Goal: Task Accomplishment & Management: Use online tool/utility

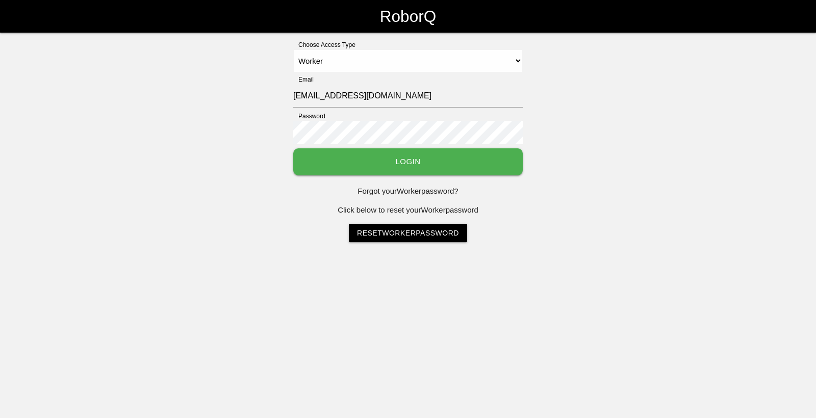
select select "Worker"
click at [495, 160] on button "Login" at bounding box center [408, 161] width 230 height 27
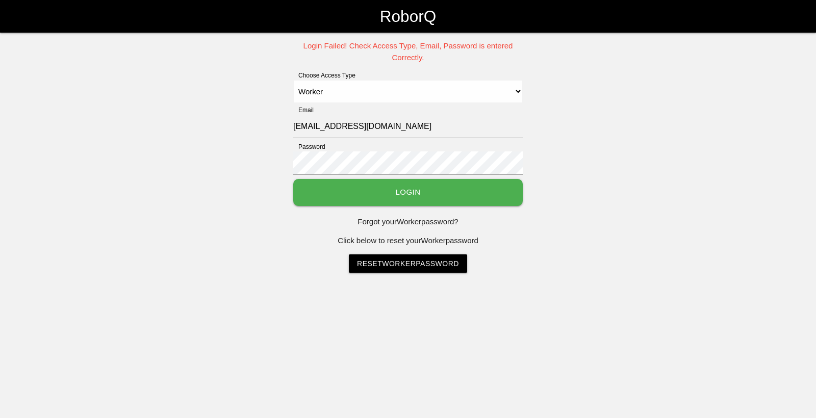
click at [364, 193] on button "Login" at bounding box center [408, 192] width 230 height 27
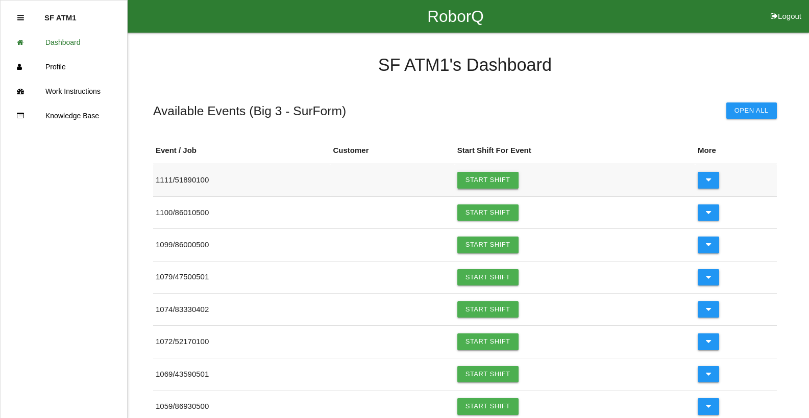
click at [497, 181] on link "Start Shift" at bounding box center [487, 180] width 61 height 16
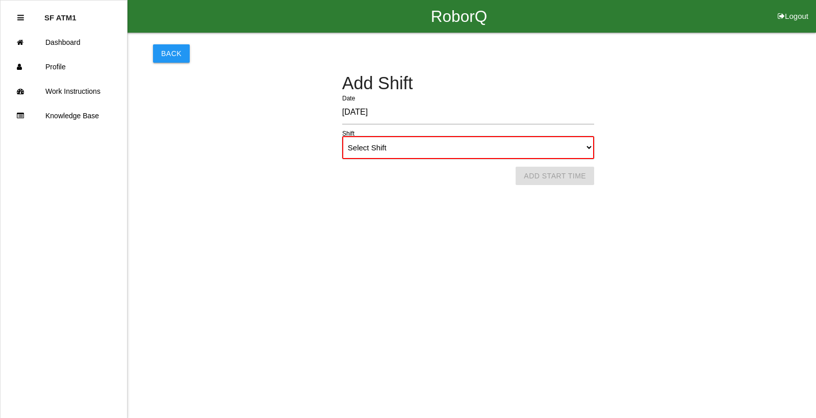
click at [590, 149] on select "Select Shift 1st Shift 2nd Shift 3rd Shift 4th Shift" at bounding box center [468, 147] width 252 height 23
select select "1"
click at [342, 136] on select "Select Shift 1st Shift 2nd Shift 3rd Shift 4th Shift" at bounding box center [468, 147] width 252 height 23
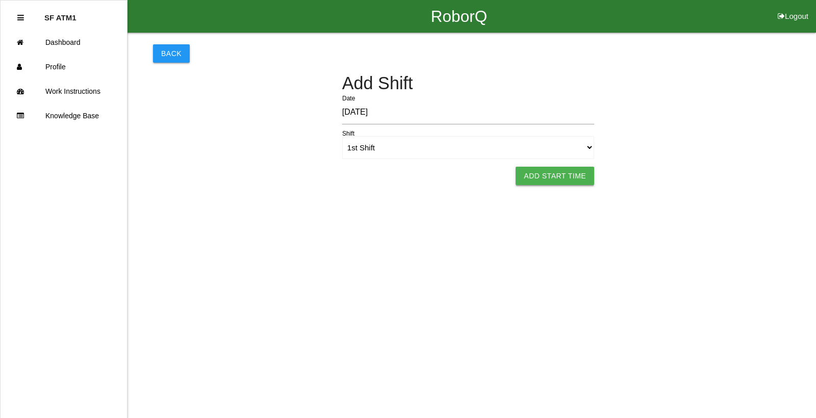
click at [579, 177] on button "Add Start Time" at bounding box center [555, 176] width 79 height 18
select select "6"
select select "10"
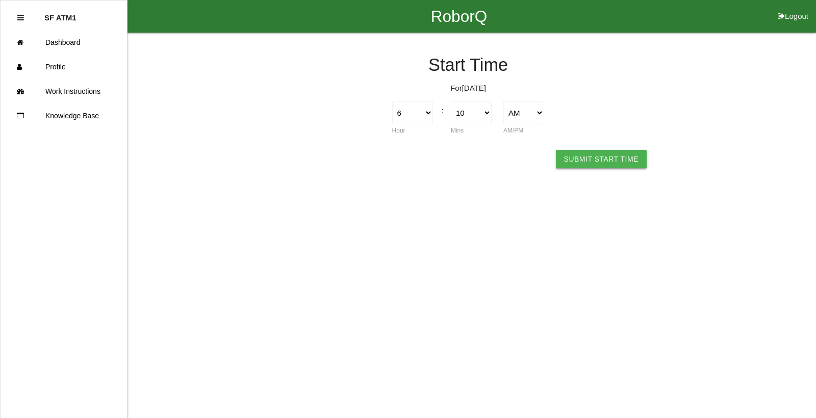
click at [583, 163] on button "Submit Start Time" at bounding box center [601, 159] width 91 height 18
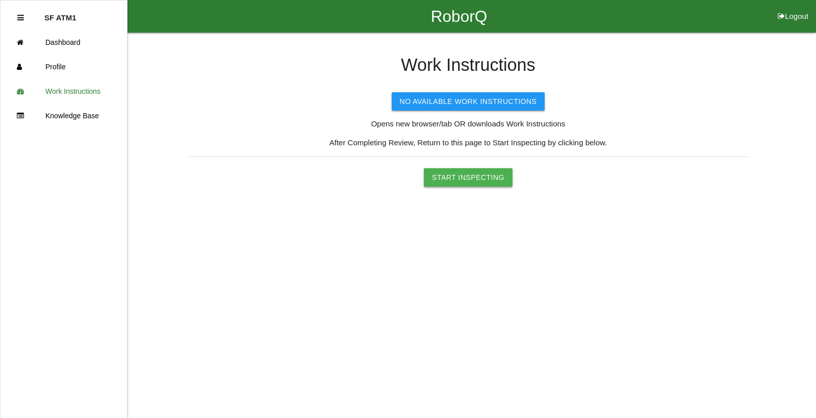
click at [493, 173] on button "Start Inspecting" at bounding box center [468, 177] width 89 height 18
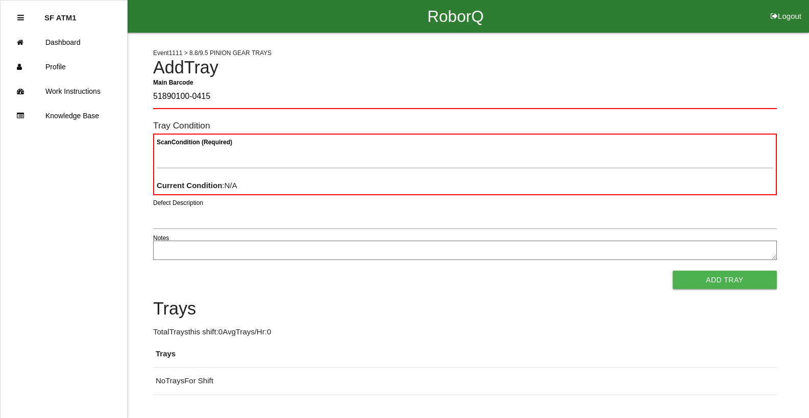
type Barcode "51890100-0415"
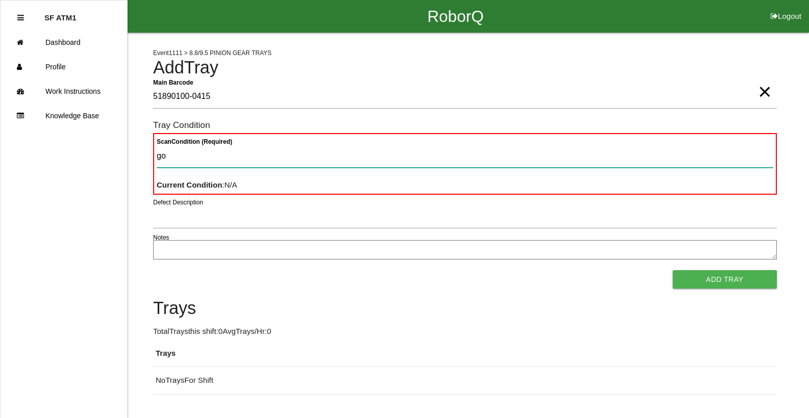
type Condition "goo"
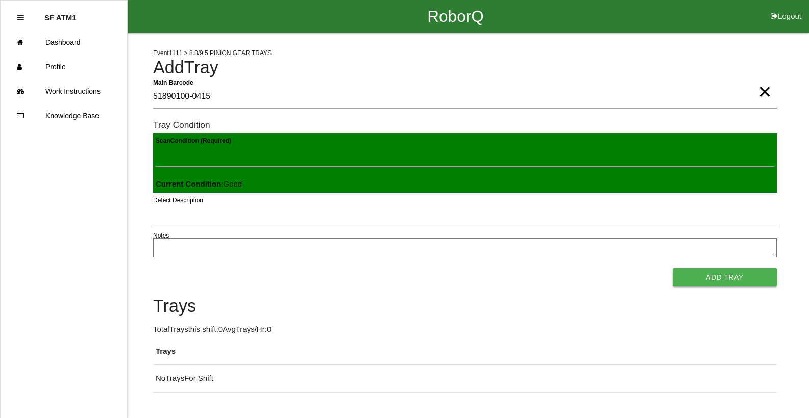
click at [672, 268] on button "Add Tray" at bounding box center [724, 277] width 104 height 18
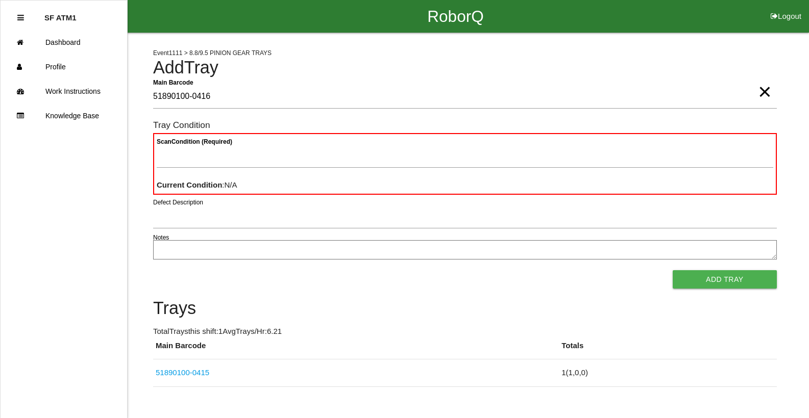
type Barcode "51890100-0416"
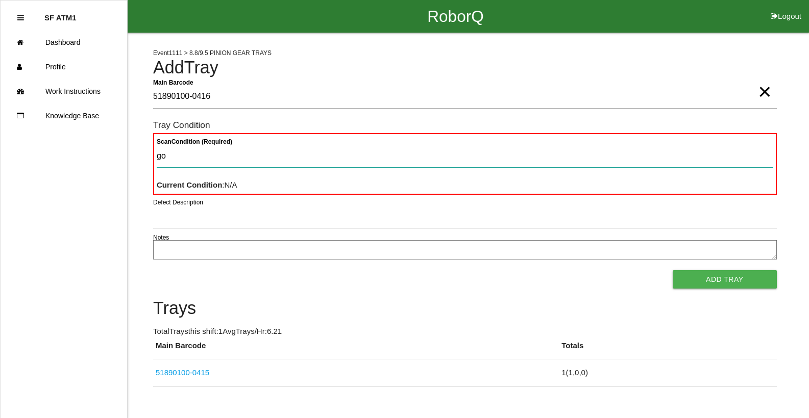
type Condition "goo"
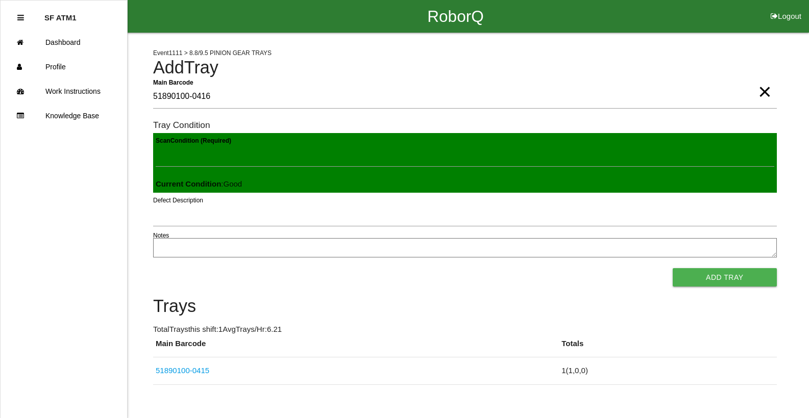
click at [672, 268] on button "Add Tray" at bounding box center [724, 277] width 104 height 18
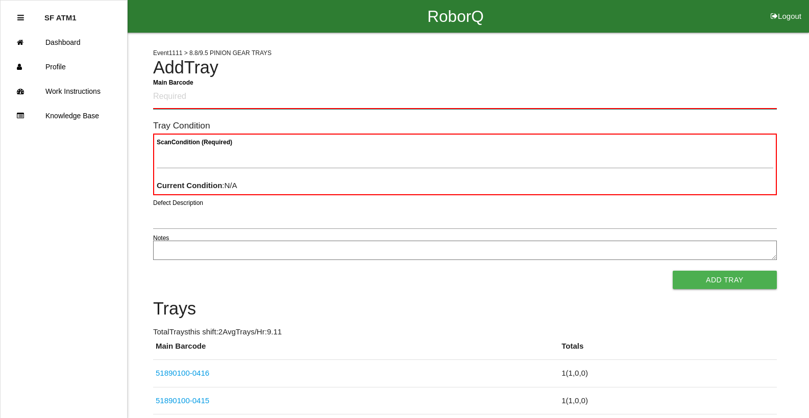
click at [391, 101] on Barcode "Main Barcode" at bounding box center [464, 97] width 623 height 24
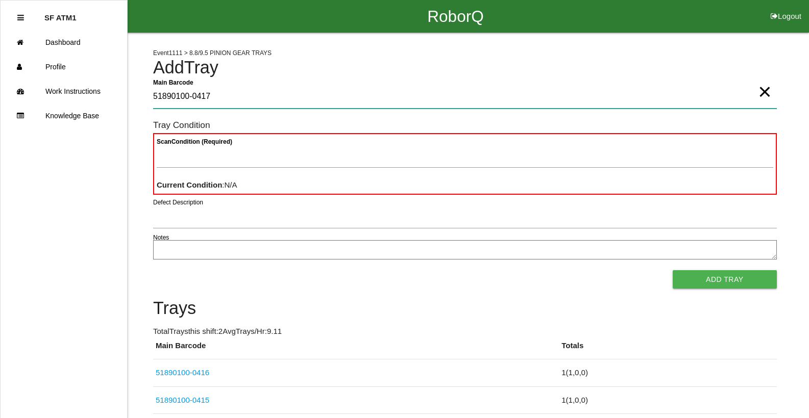
type Barcode "51890100-0417"
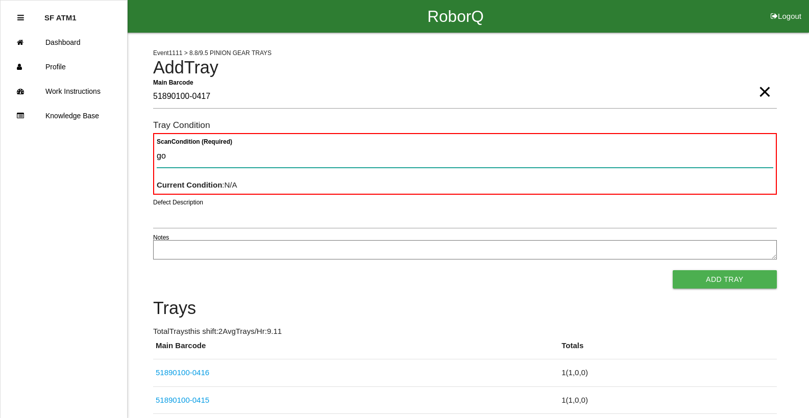
type Condition "goo"
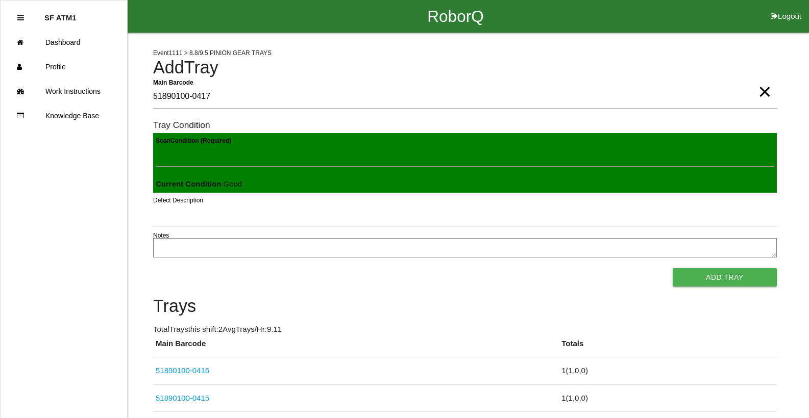
click at [672, 268] on button "Add Tray" at bounding box center [724, 277] width 104 height 18
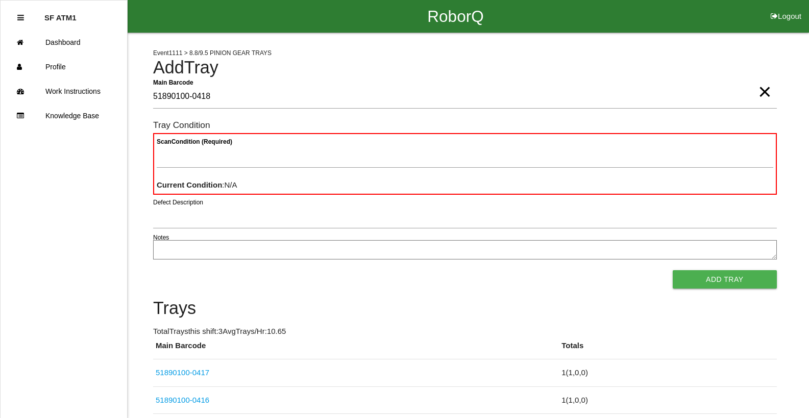
type Barcode "51890100-0418"
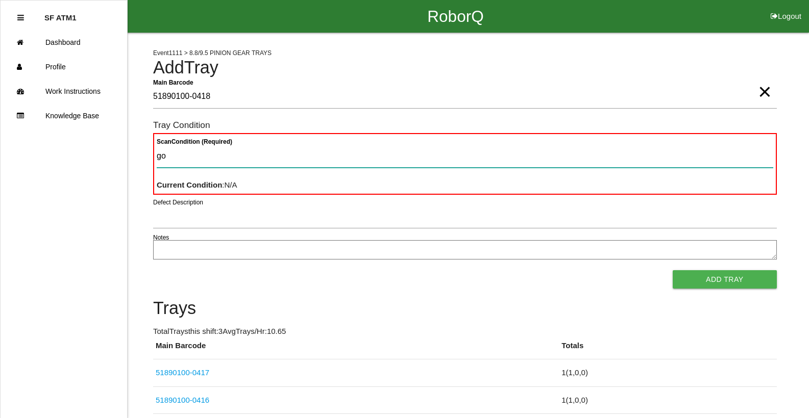
type Condition "goo"
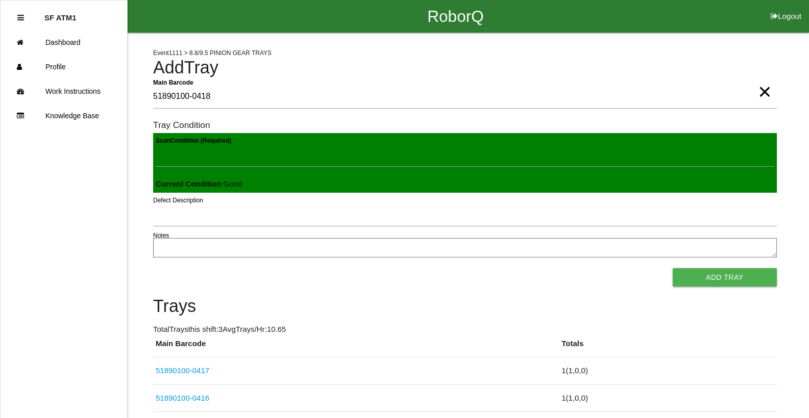
click at [672, 268] on button "Add Tray" at bounding box center [724, 277] width 104 height 18
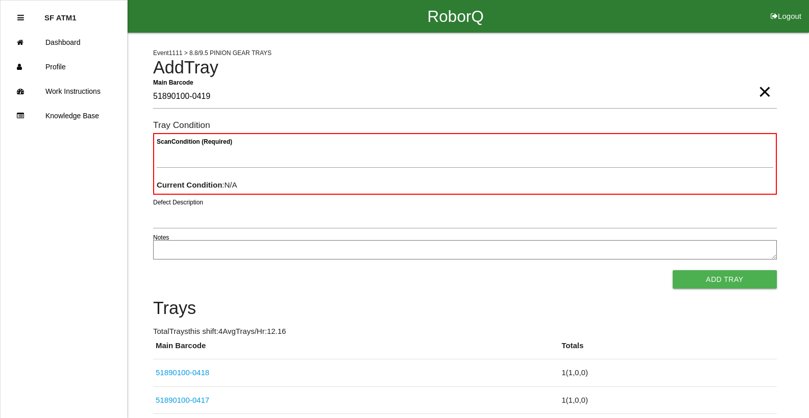
type Barcode "51890100-0419"
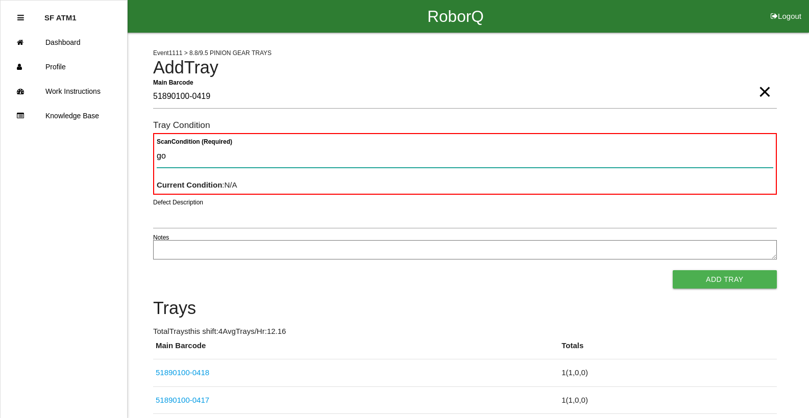
type Condition "goo"
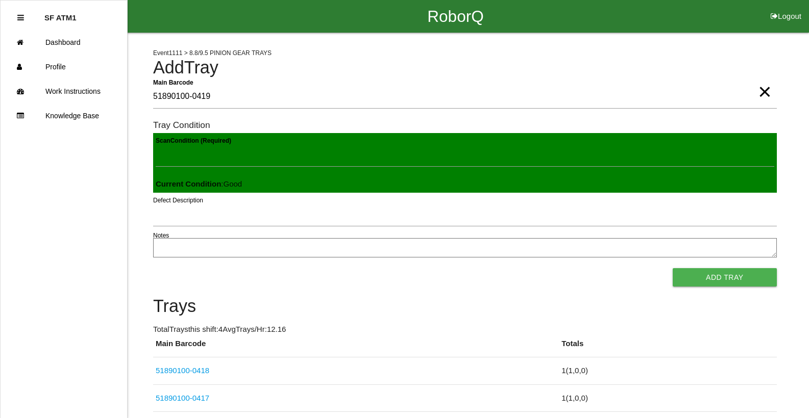
click at [672, 268] on button "Add Tray" at bounding box center [724, 277] width 104 height 18
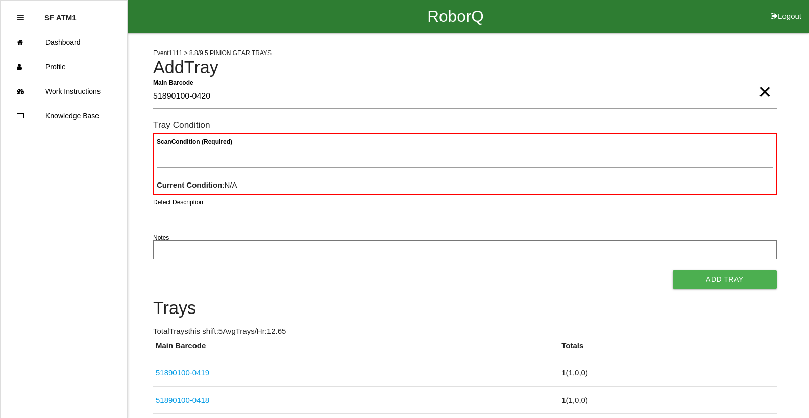
type Barcode "51890100-0420"
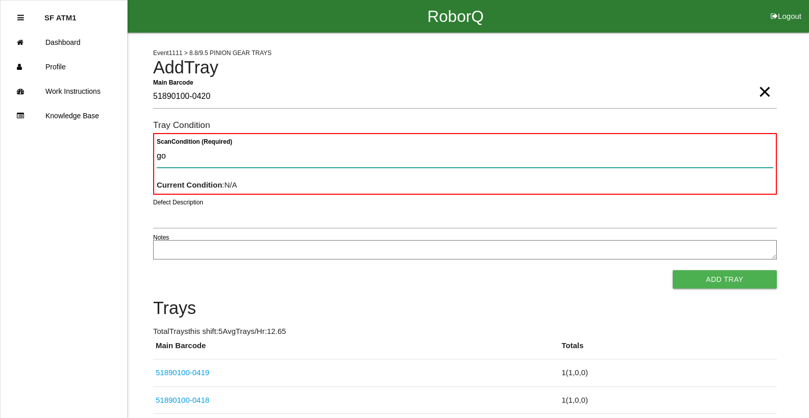
type Condition "goo"
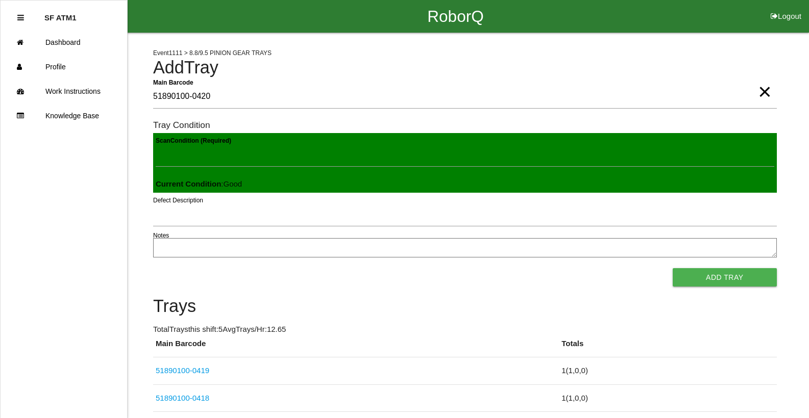
click at [672, 268] on button "Add Tray" at bounding box center [724, 277] width 104 height 18
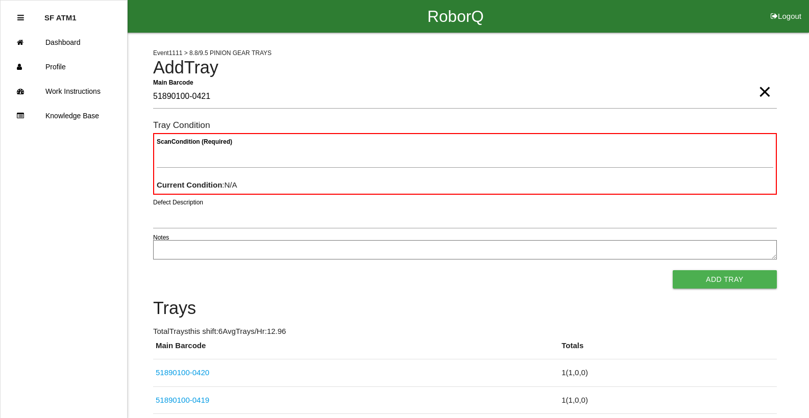
type Barcode "51890100-0421"
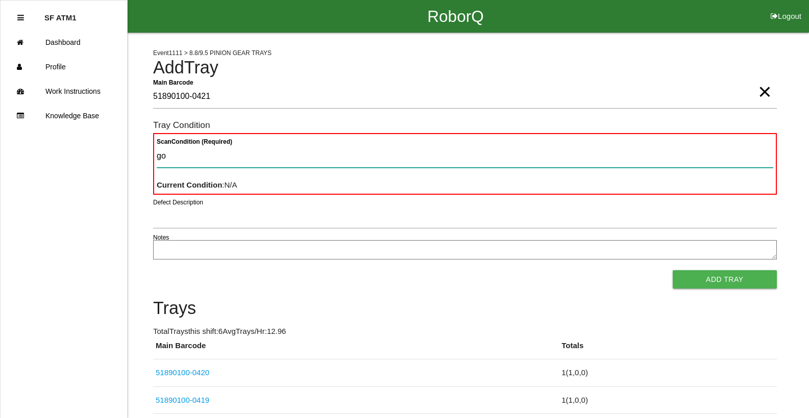
type Condition "goo"
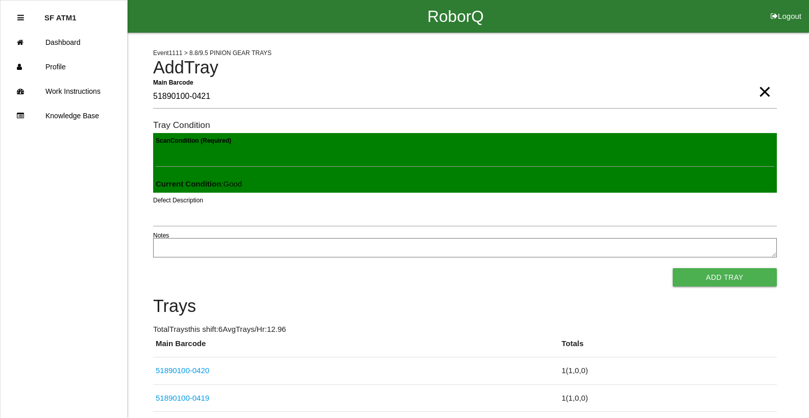
click at [672, 268] on button "Add Tray" at bounding box center [724, 277] width 104 height 18
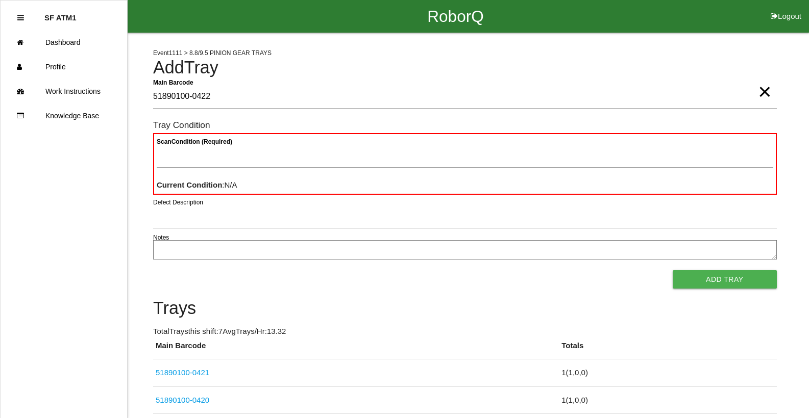
type Barcode "51890100-0422"
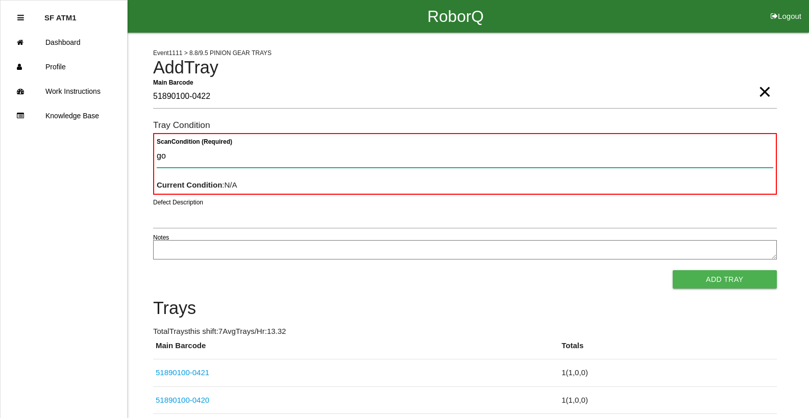
type Condition "goo"
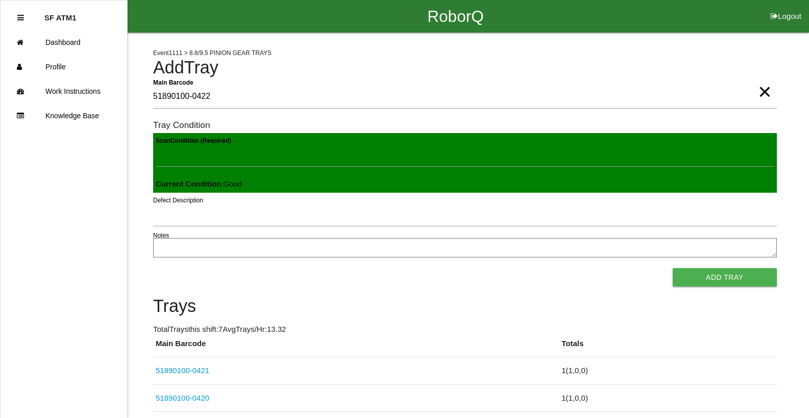
click at [672, 268] on button "Add Tray" at bounding box center [724, 277] width 104 height 18
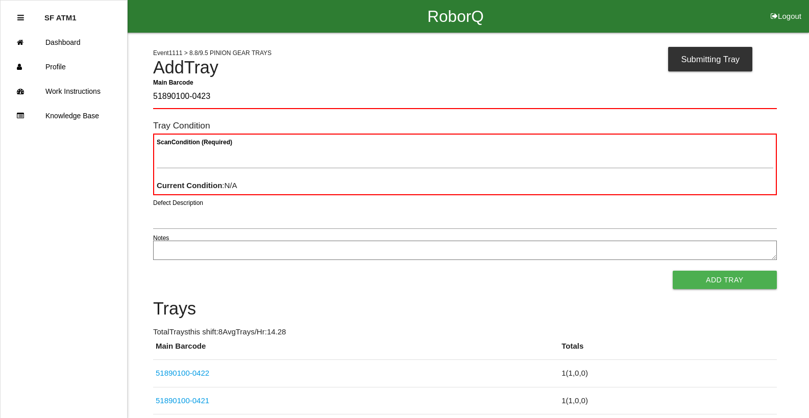
type Barcode "51890100-0423"
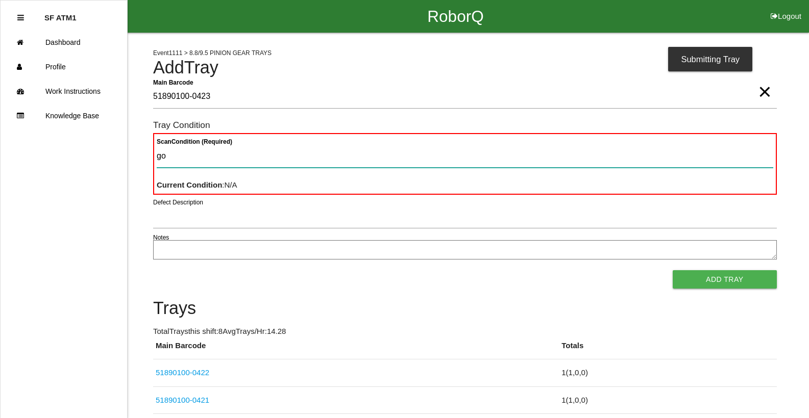
type Condition "goo"
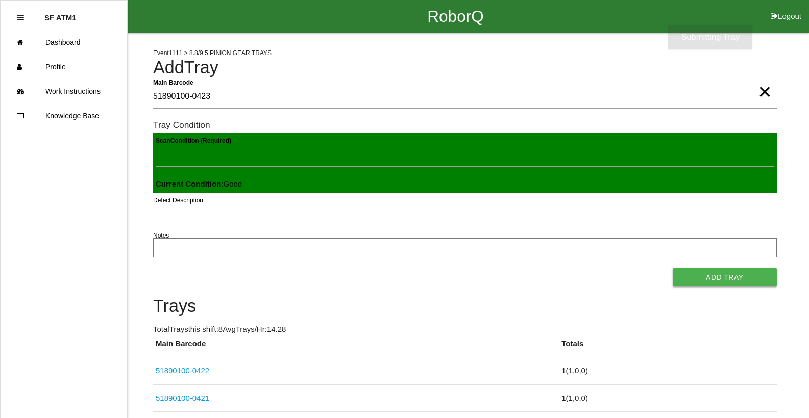
click at [672, 268] on button "Add Tray" at bounding box center [724, 277] width 104 height 18
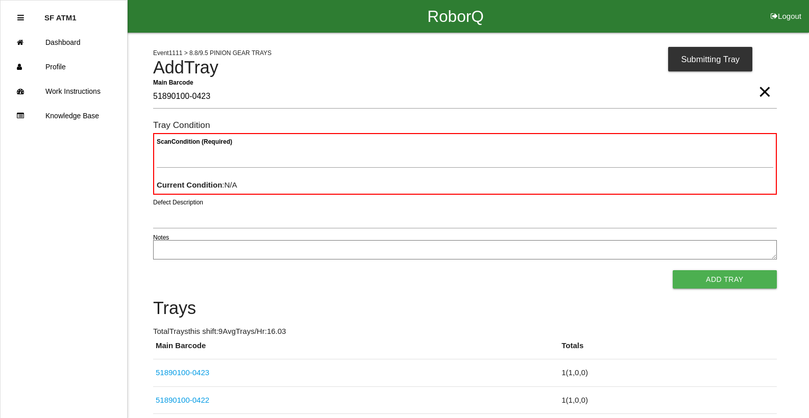
type Barcode "51890100-0423"
click at [766, 92] on span "×" at bounding box center [764, 81] width 13 height 20
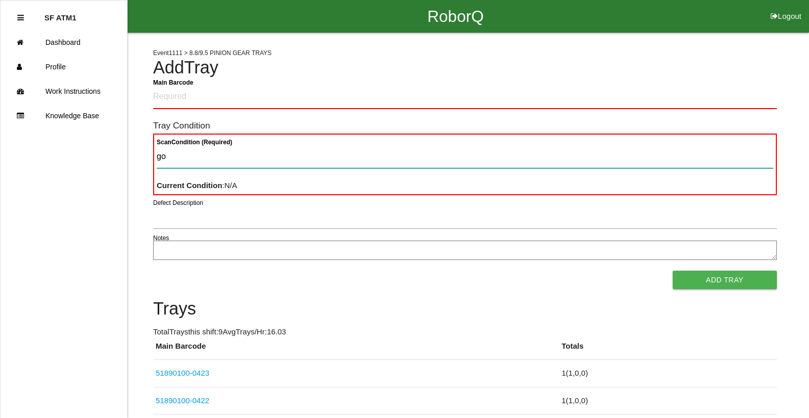
type Condition "goo"
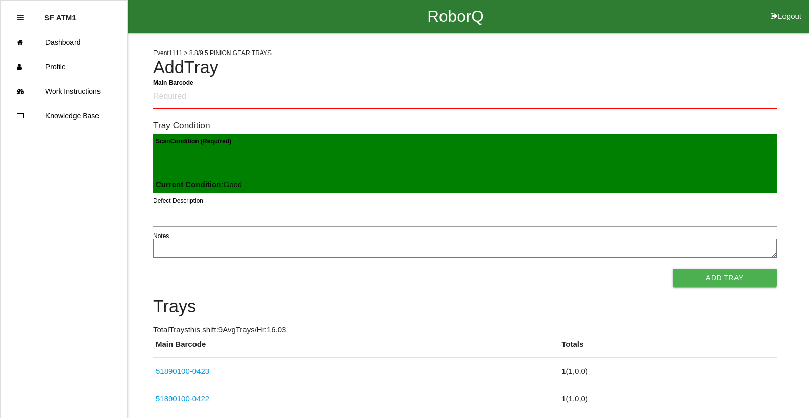
click at [672, 269] on button "Add Tray" at bounding box center [724, 278] width 104 height 18
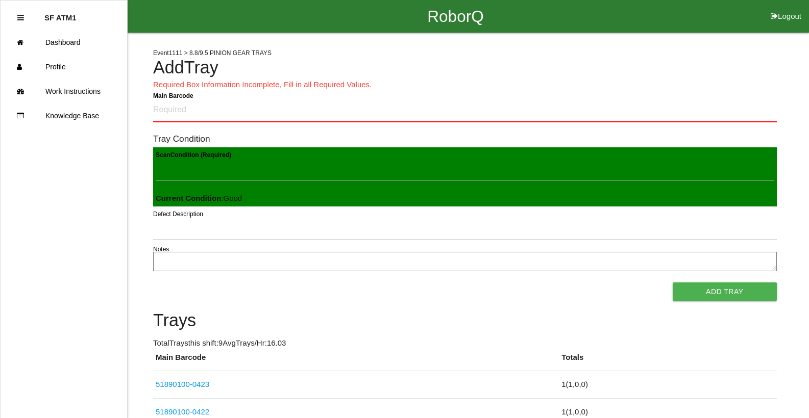
click at [444, 123] on div "Main Barcode" at bounding box center [464, 112] width 623 height 28
click at [446, 110] on Barcode "Main Barcode" at bounding box center [464, 110] width 623 height 24
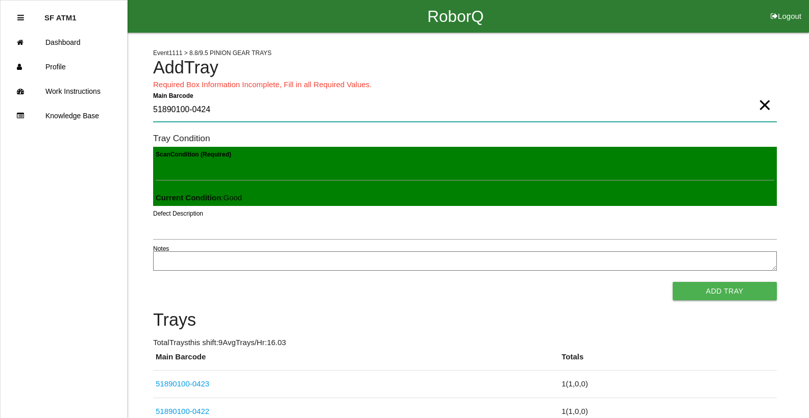
type Barcode "51890100-0424"
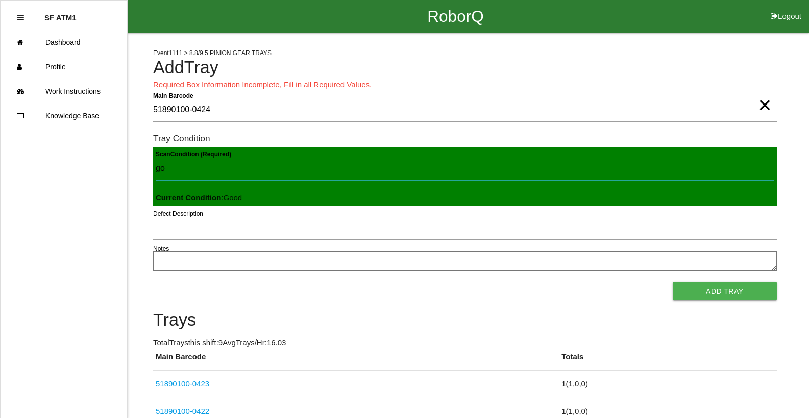
type Condition "goo"
click at [672, 282] on button "Add Tray" at bounding box center [724, 291] width 104 height 18
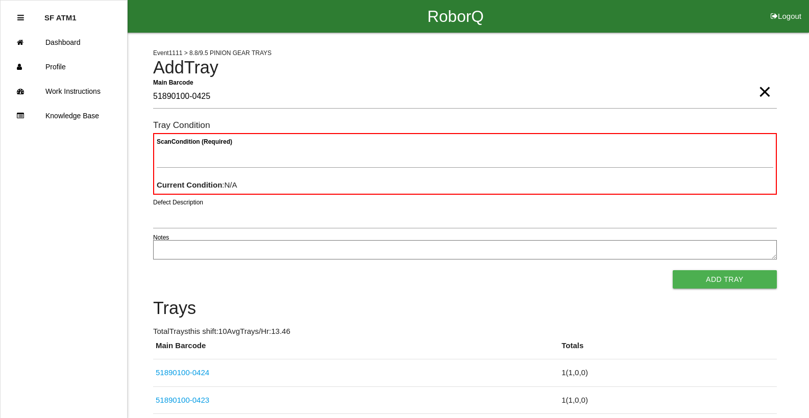
type Barcode "51890100-0425"
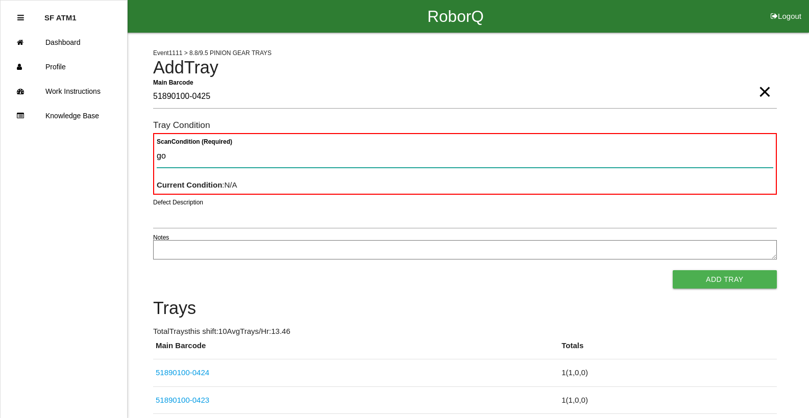
type Condition "goo"
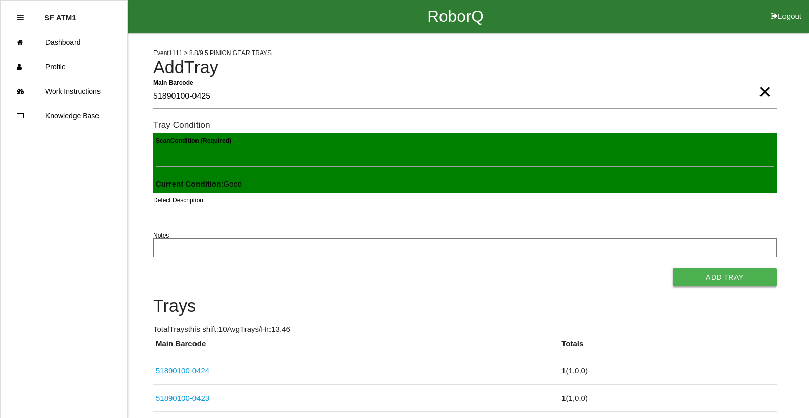
click at [672, 268] on button "Add Tray" at bounding box center [724, 277] width 104 height 18
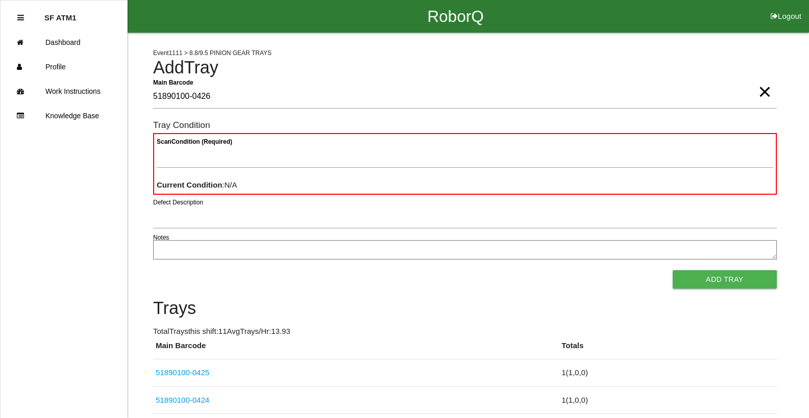
type Barcode "51890100-0426"
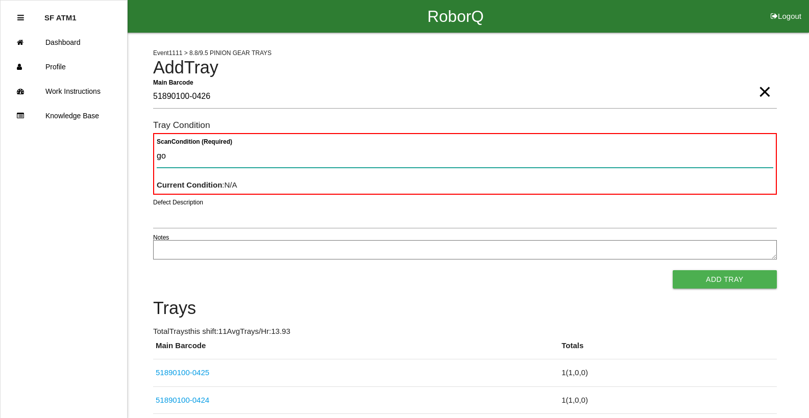
type Condition "goo"
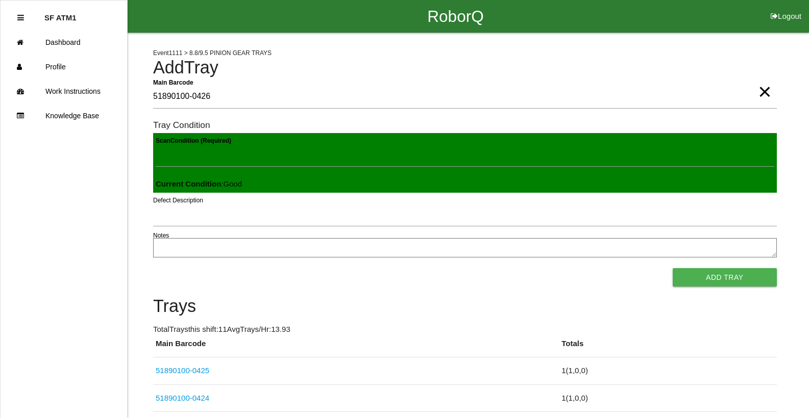
click at [672, 268] on button "Add Tray" at bounding box center [724, 277] width 104 height 18
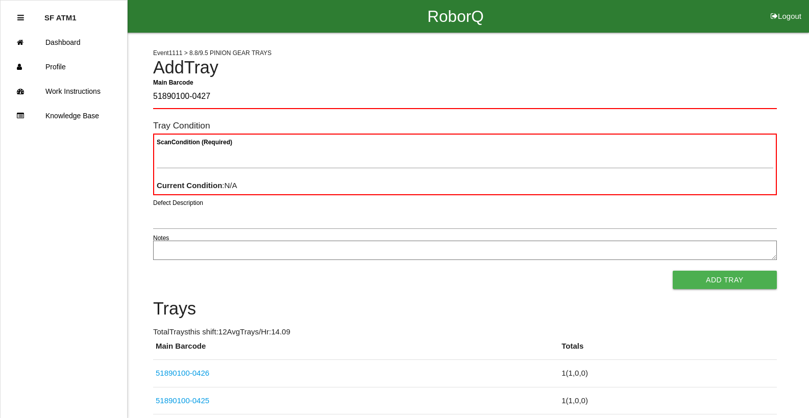
type Barcode "51890100-0427"
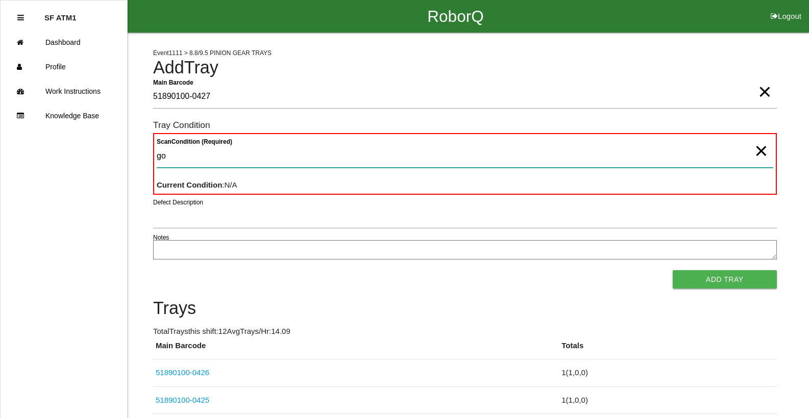
type Condition "goo"
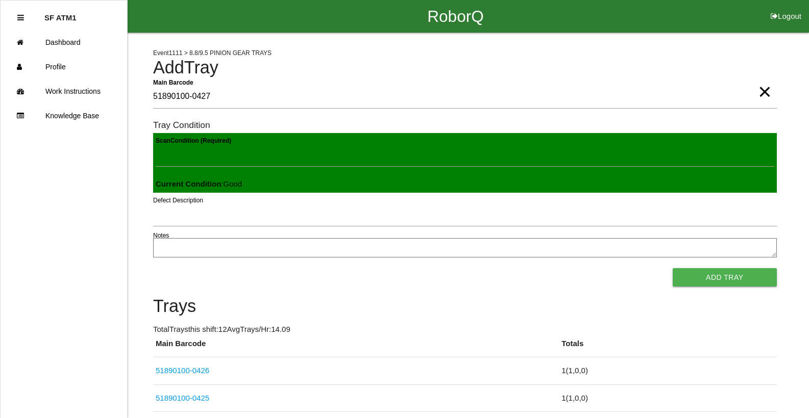
click at [672, 268] on button "Add Tray" at bounding box center [724, 277] width 104 height 18
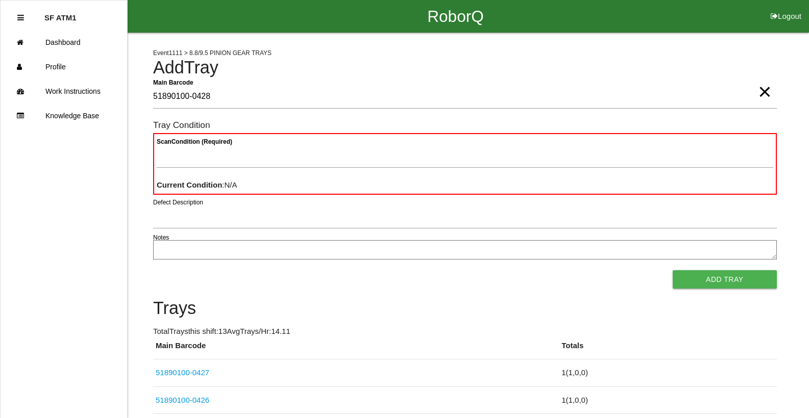
type Barcode "51890100-0428"
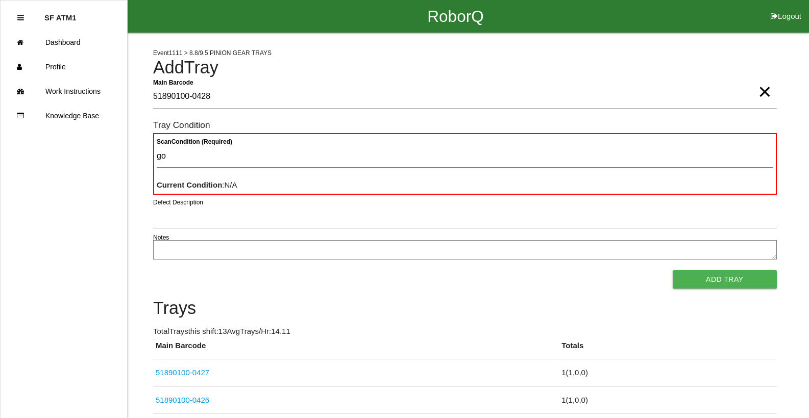
type Condition "goo"
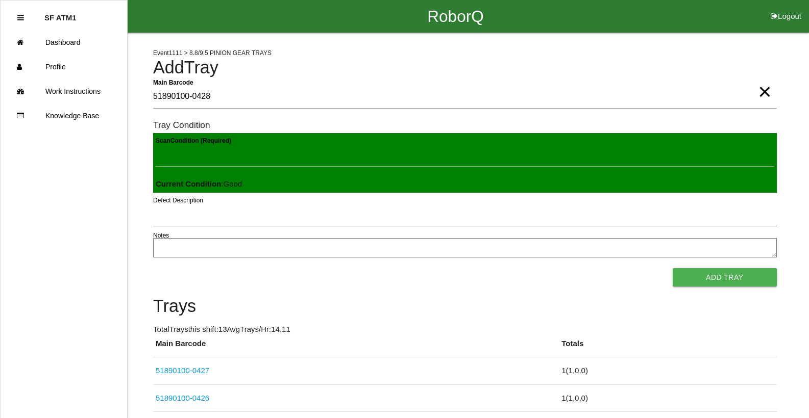
click at [672, 268] on button "Add Tray" at bounding box center [724, 277] width 104 height 18
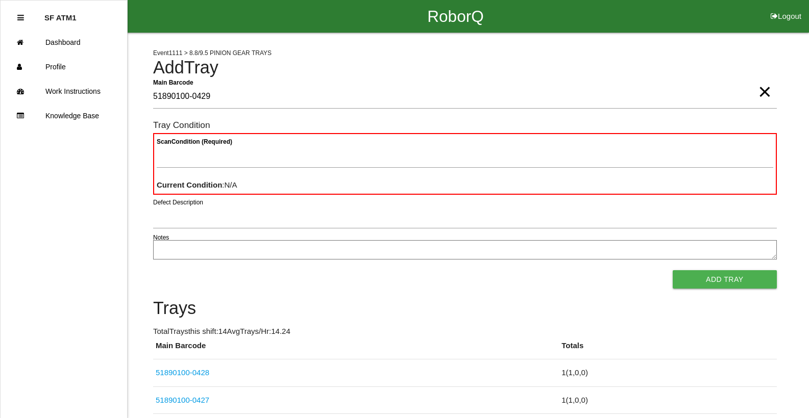
type Barcode "51890100-0429"
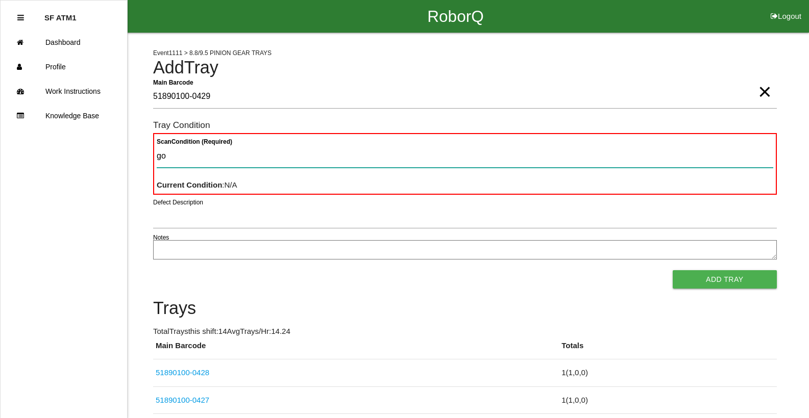
type Condition "goo"
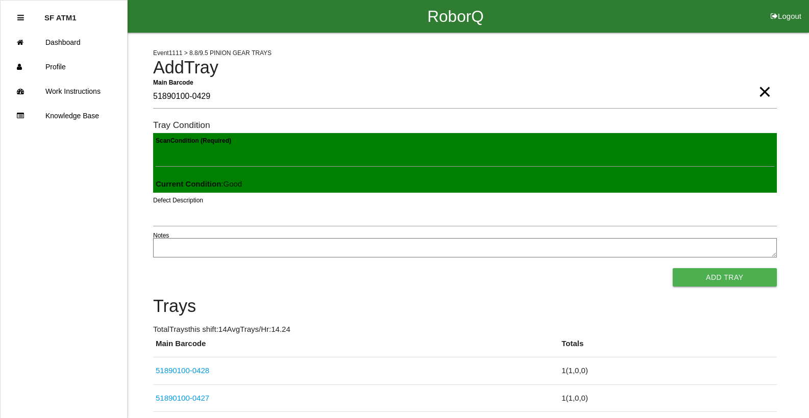
click at [672, 268] on button "Add Tray" at bounding box center [724, 277] width 104 height 18
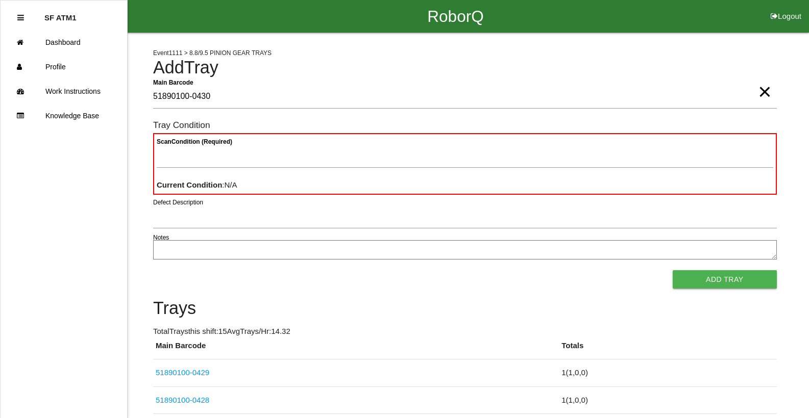
type Barcode "51890100-0430"
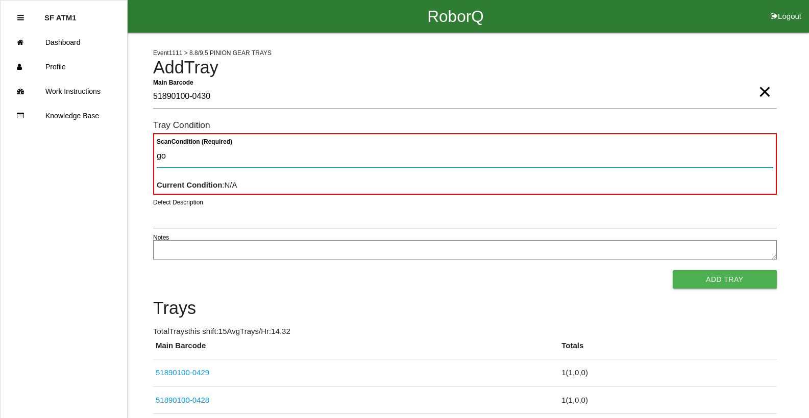
type Condition "goo"
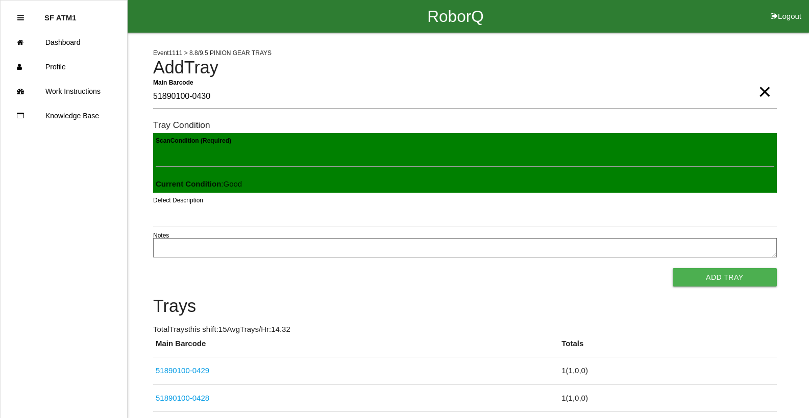
click at [672, 268] on button "Add Tray" at bounding box center [724, 277] width 104 height 18
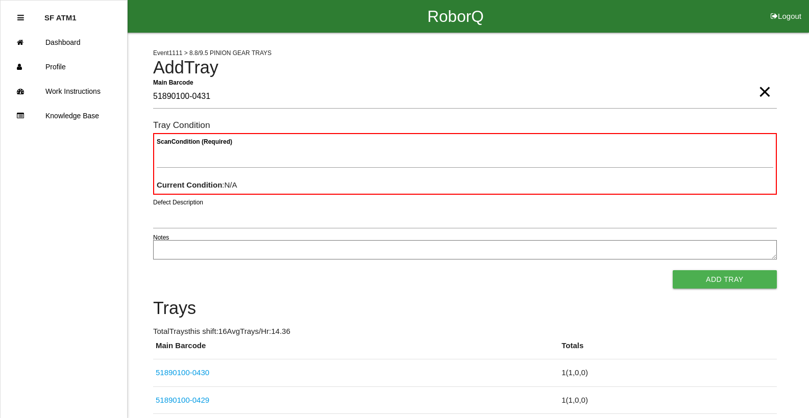
type Barcode "51890100-0431"
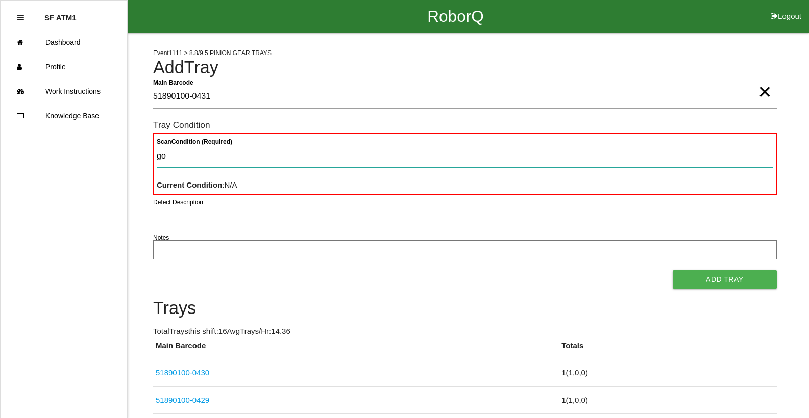
type Condition "goo"
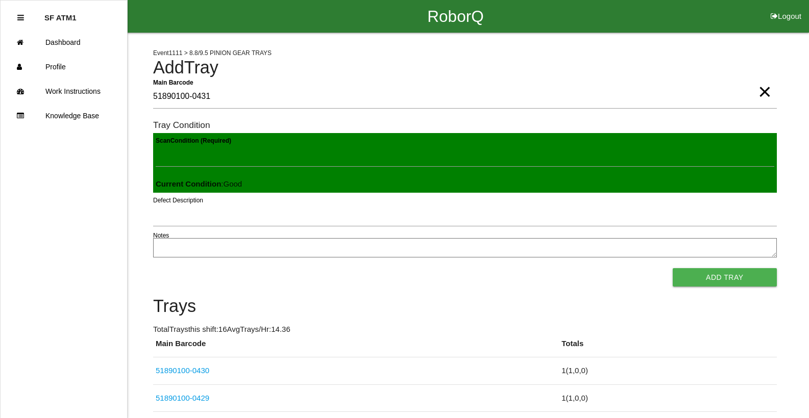
click at [672, 268] on button "Add Tray" at bounding box center [724, 277] width 104 height 18
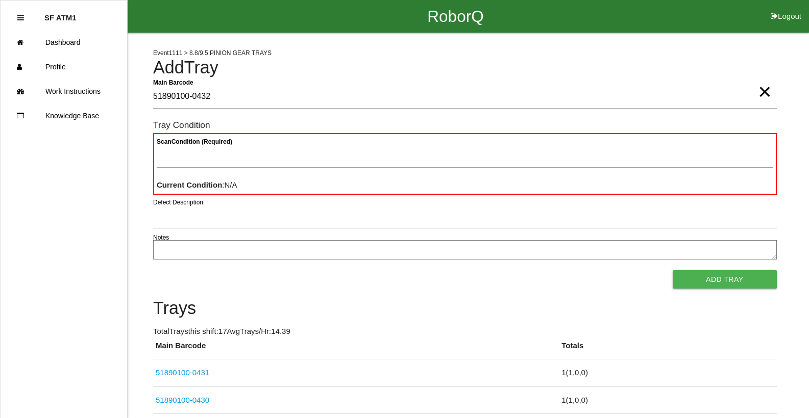
type Barcode "51890100-0432"
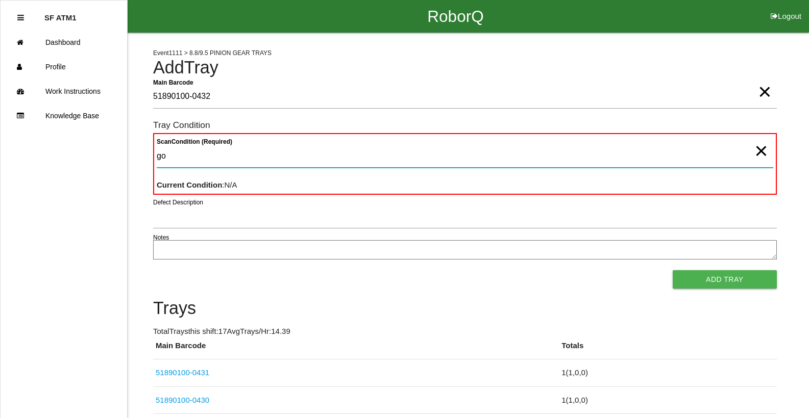
type Condition "goo"
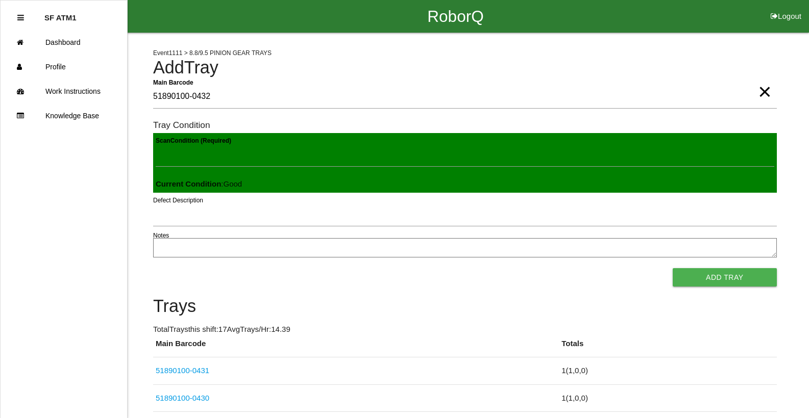
click at [672, 268] on button "Add Tray" at bounding box center [724, 277] width 104 height 18
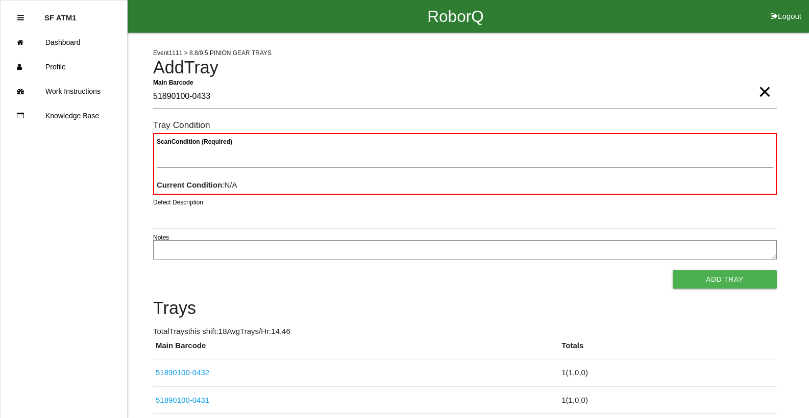
type Barcode "51890100-0433"
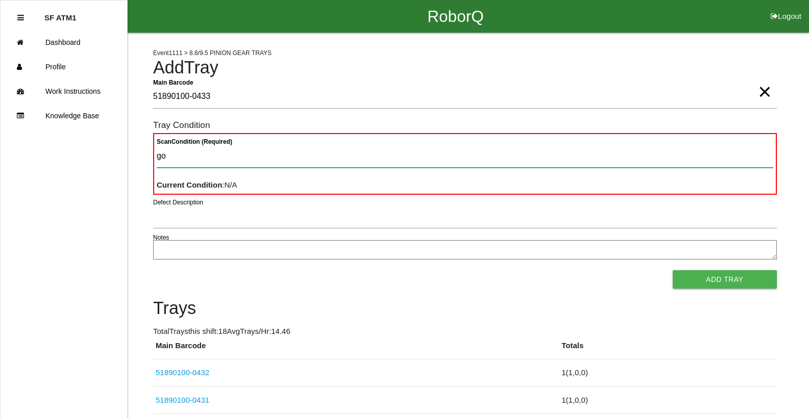
type Condition "goo"
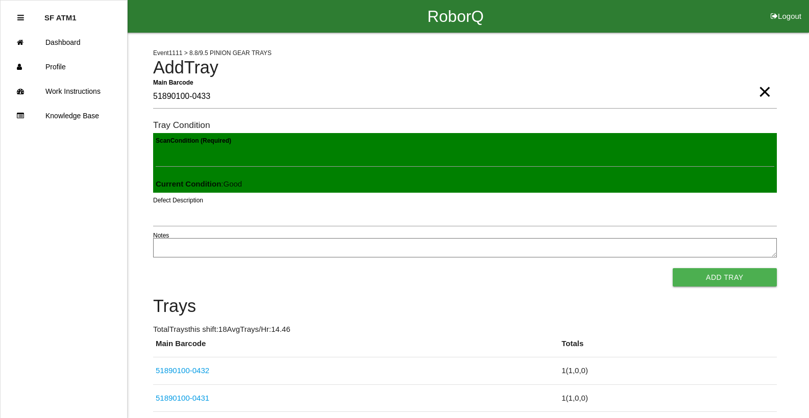
click at [672, 268] on button "Add Tray" at bounding box center [724, 277] width 104 height 18
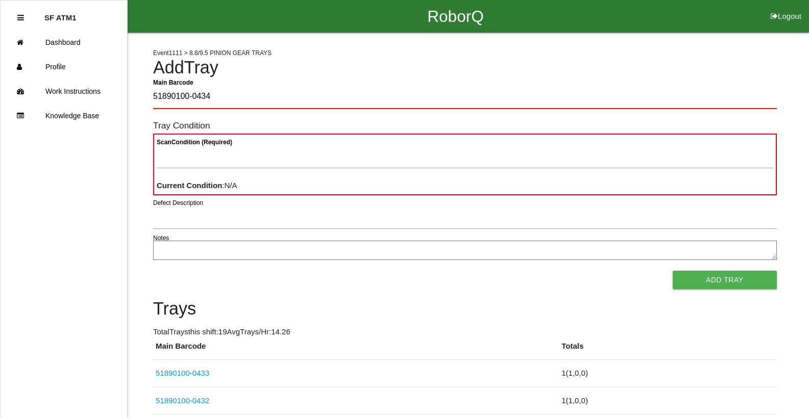
type Barcode "51890100-0434"
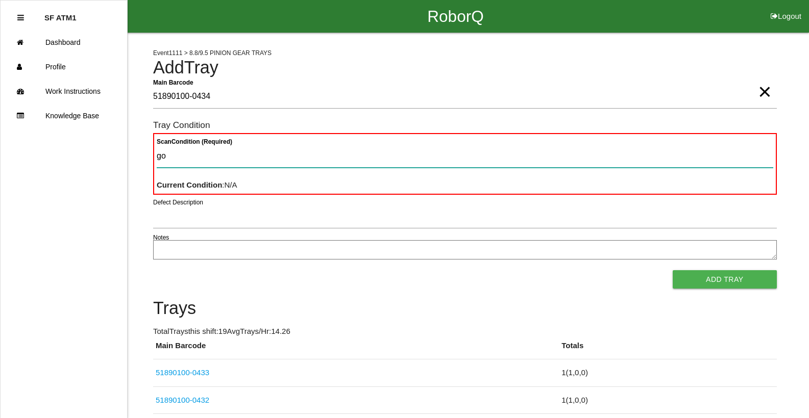
type Condition "goo"
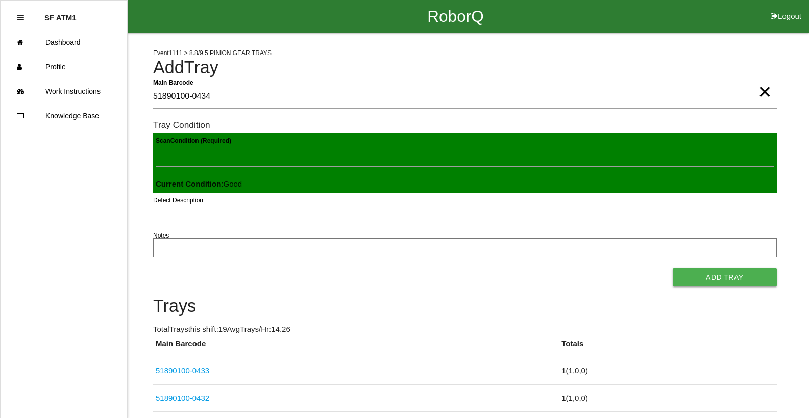
click at [672, 268] on button "Add Tray" at bounding box center [724, 277] width 104 height 18
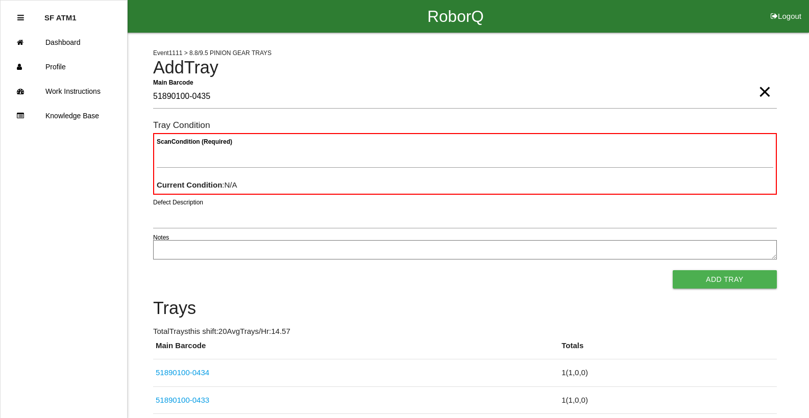
type Barcode "51890100-0435"
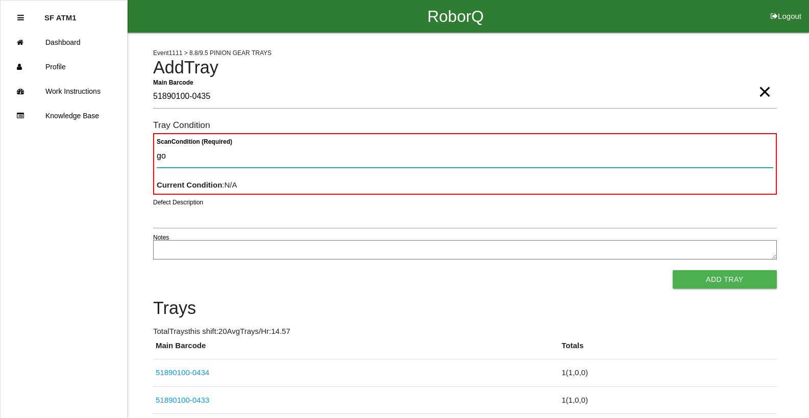
type Condition "goo"
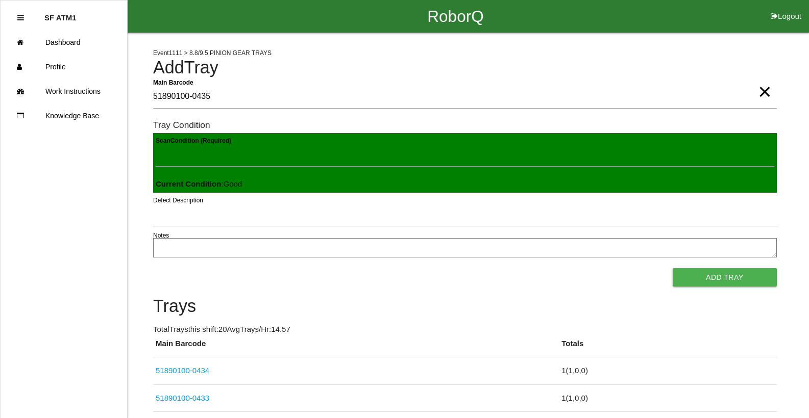
click at [672, 268] on button "Add Tray" at bounding box center [724, 277] width 104 height 18
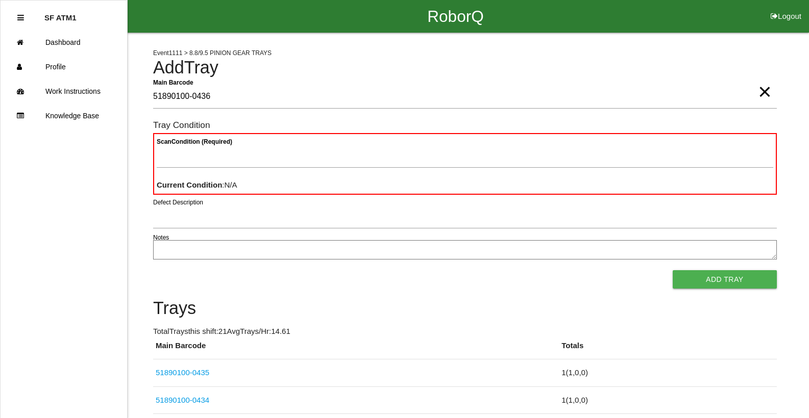
type Barcode "51890100-0436"
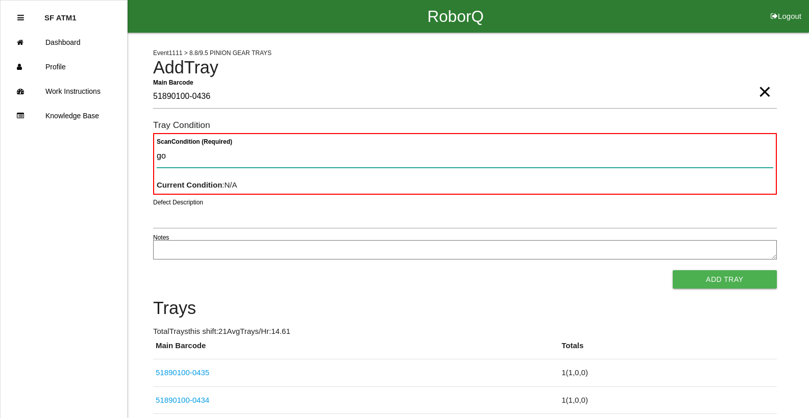
type Condition "goo"
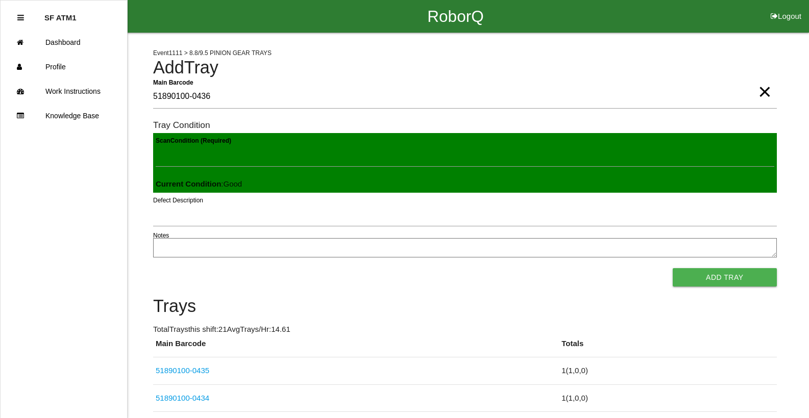
click at [672, 268] on button "Add Tray" at bounding box center [724, 277] width 104 height 18
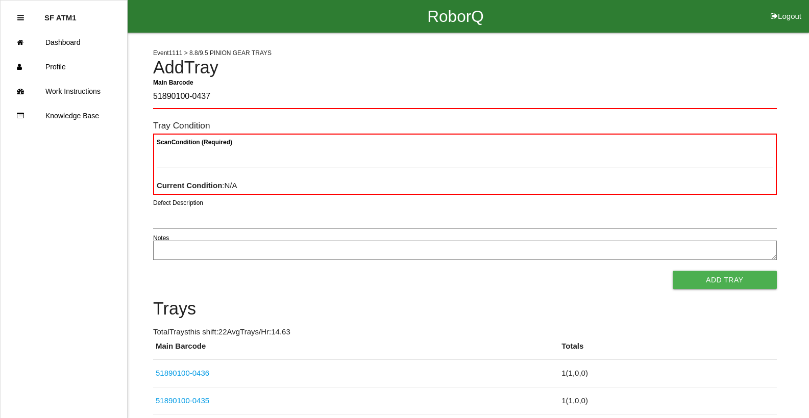
type Barcode "51890100-0437"
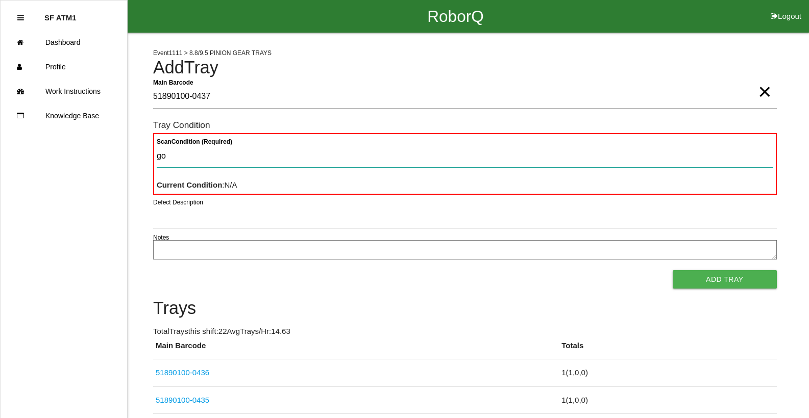
type Condition "goo"
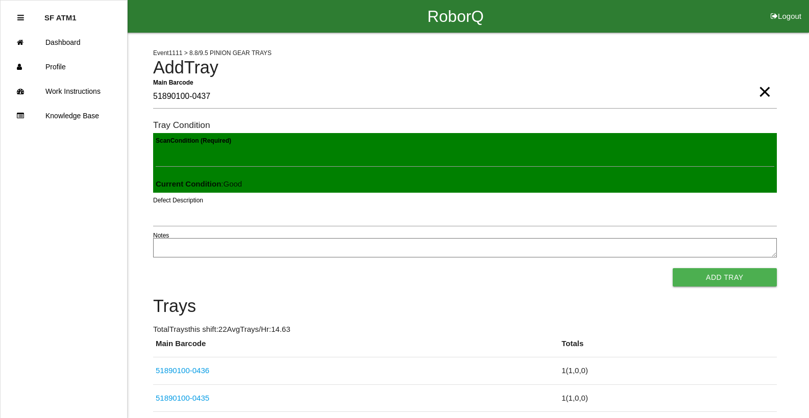
click at [672, 268] on button "Add Tray" at bounding box center [724, 277] width 104 height 18
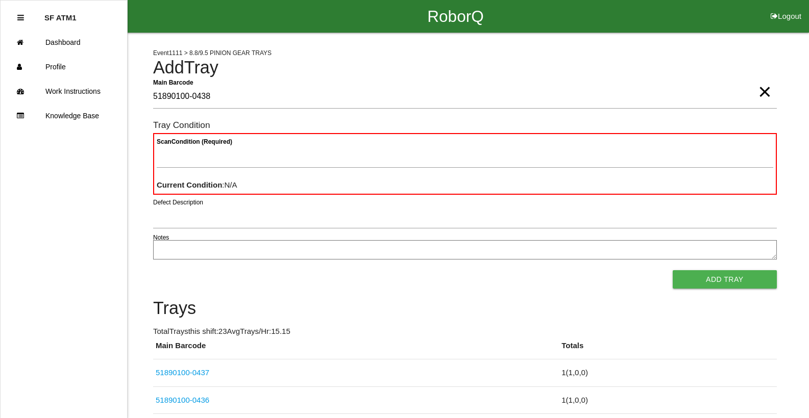
type Barcode "51890100-0438"
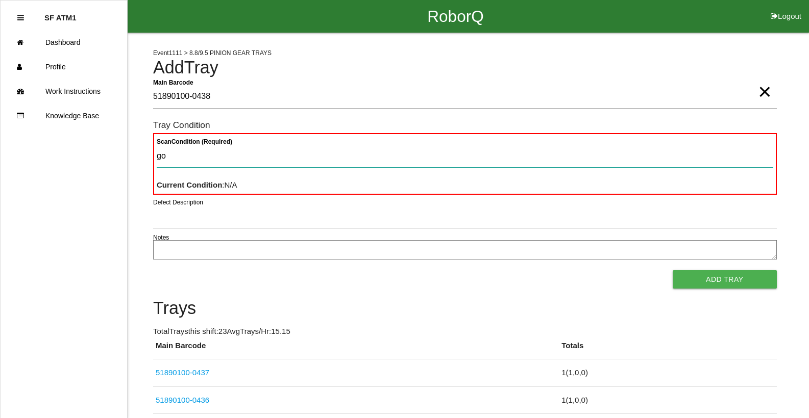
type Condition "goo"
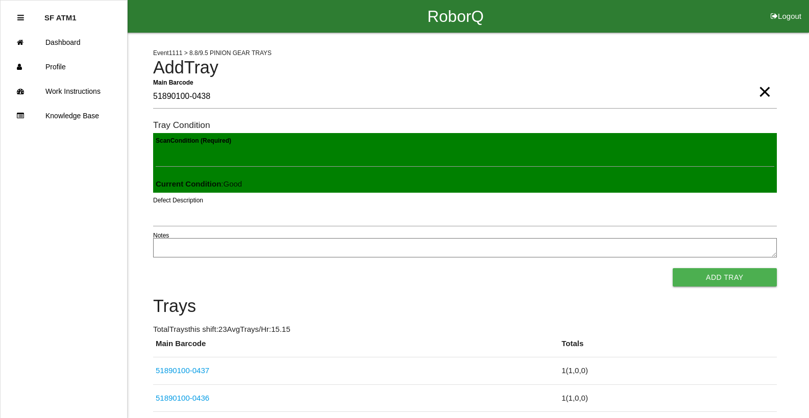
click at [672, 268] on button "Add Tray" at bounding box center [724, 277] width 104 height 18
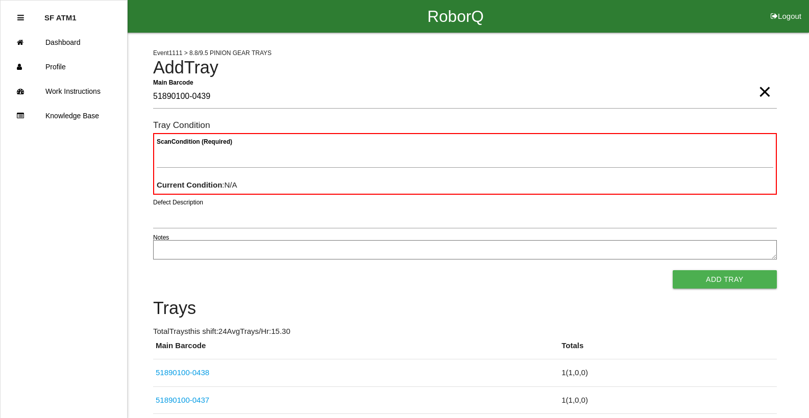
type Barcode "51890100-0439"
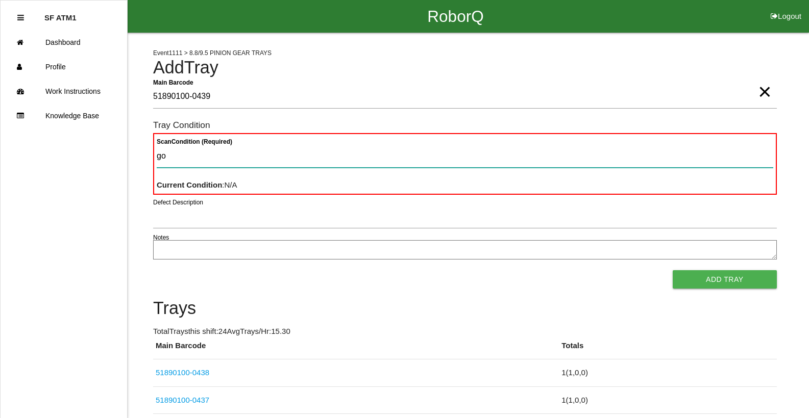
type Condition "goo"
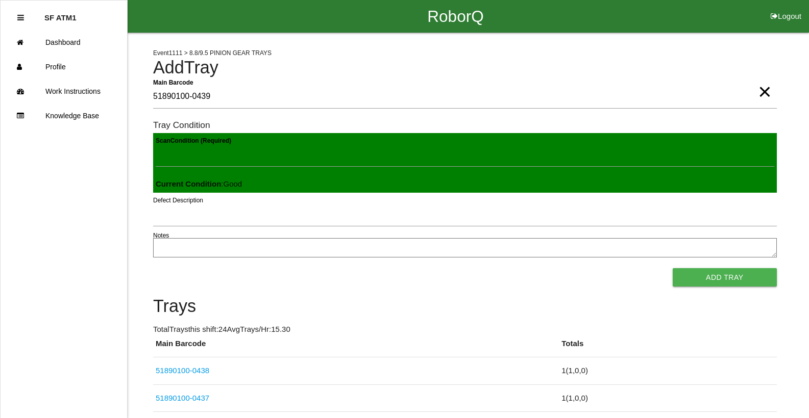
click at [672, 268] on button "Add Tray" at bounding box center [724, 277] width 104 height 18
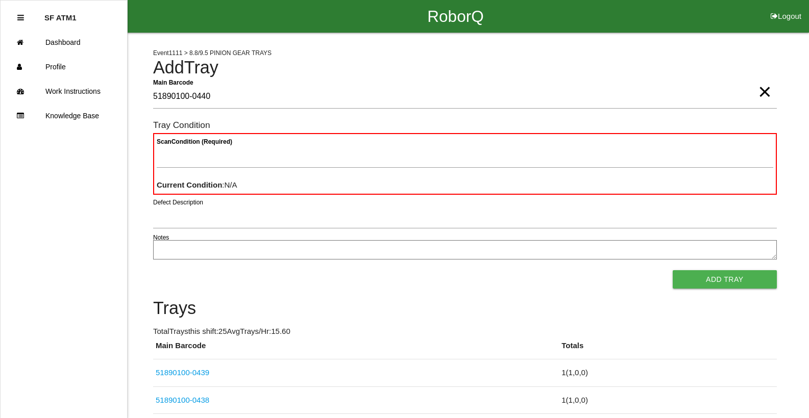
type Barcode "51890100-0440"
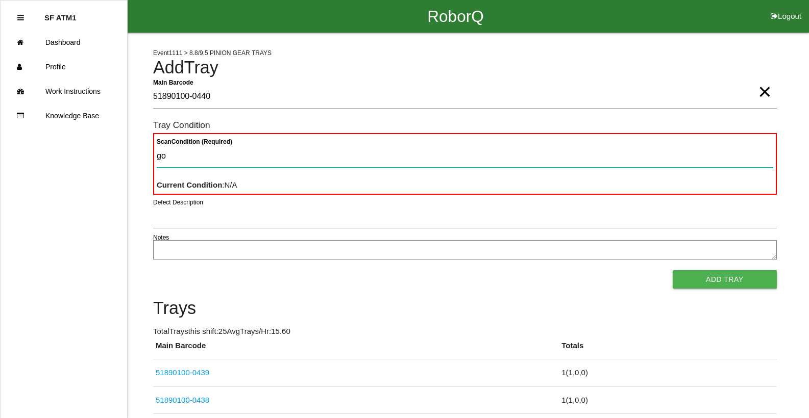
type Condition "goo"
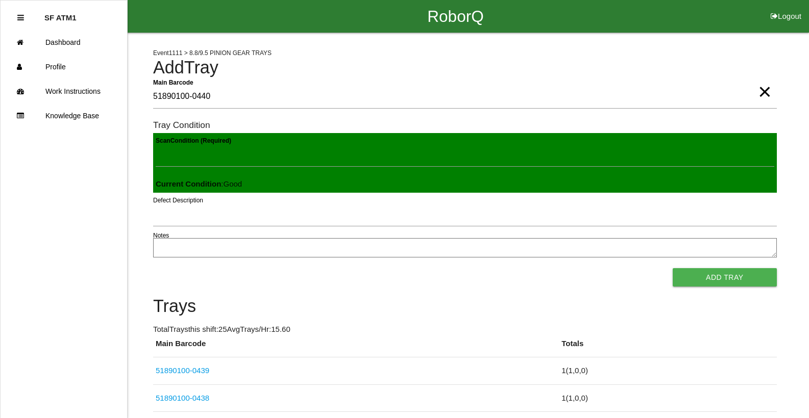
click at [672, 268] on button "Add Tray" at bounding box center [724, 277] width 104 height 18
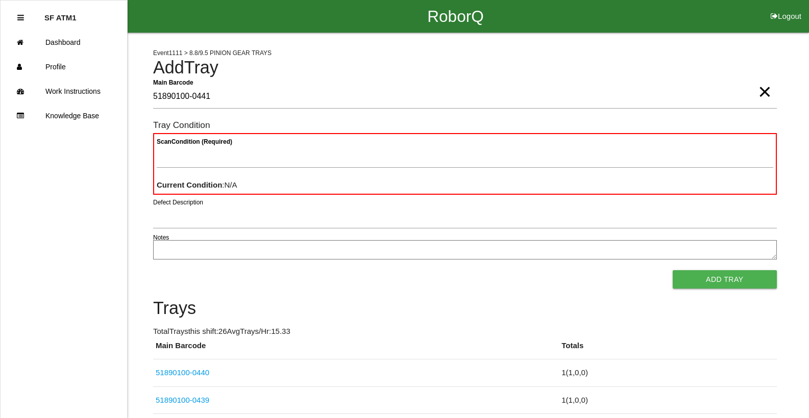
type Barcode "51890100-0441"
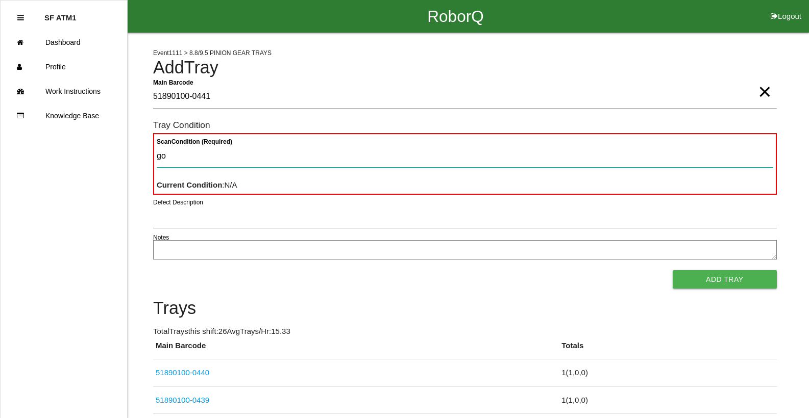
type Condition "goo"
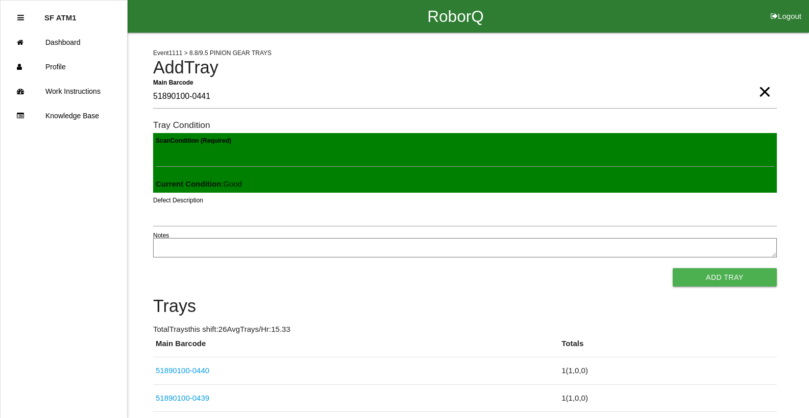
click at [672, 268] on button "Add Tray" at bounding box center [724, 277] width 104 height 18
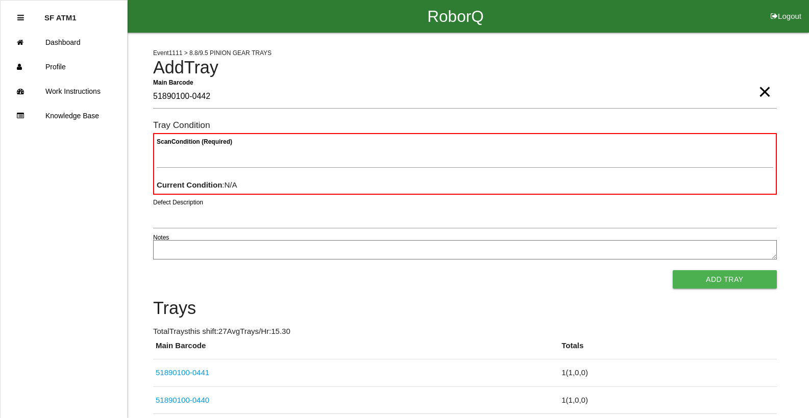
type Barcode "51890100-0442"
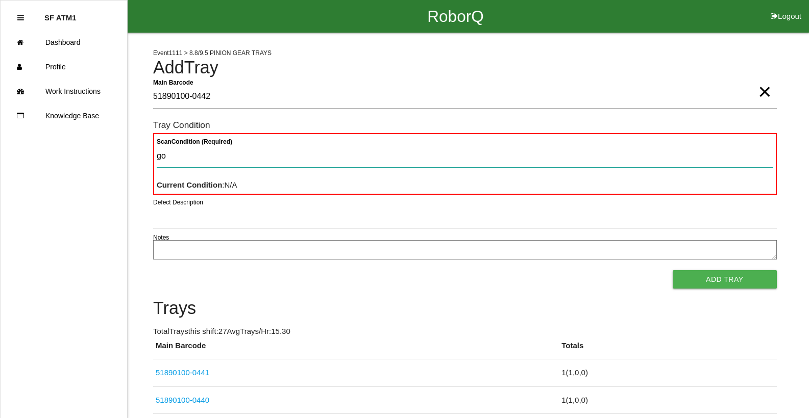
type Condition "goo"
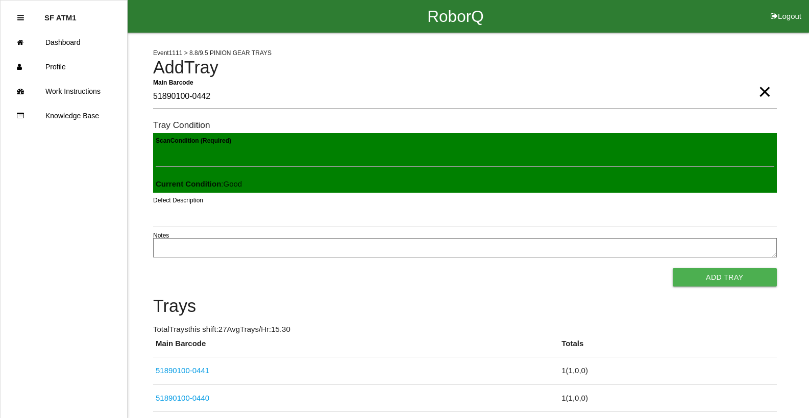
click at [672, 268] on button "Add Tray" at bounding box center [724, 277] width 104 height 18
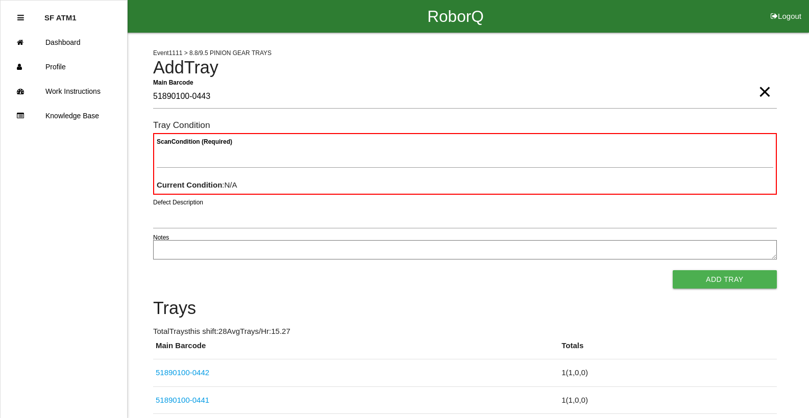
type Barcode "51890100-0443"
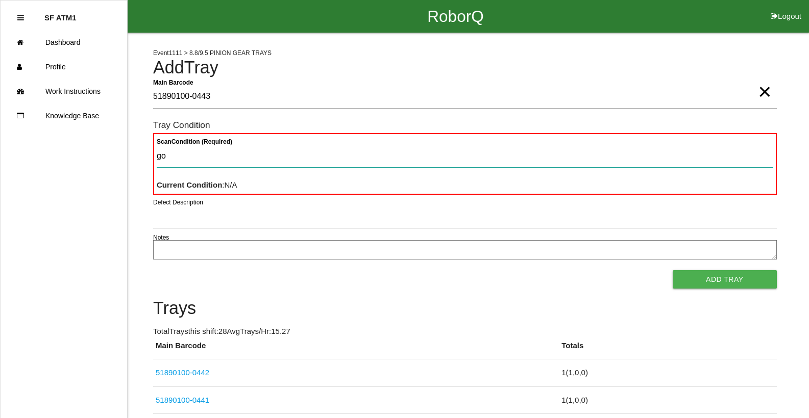
type Condition "goo"
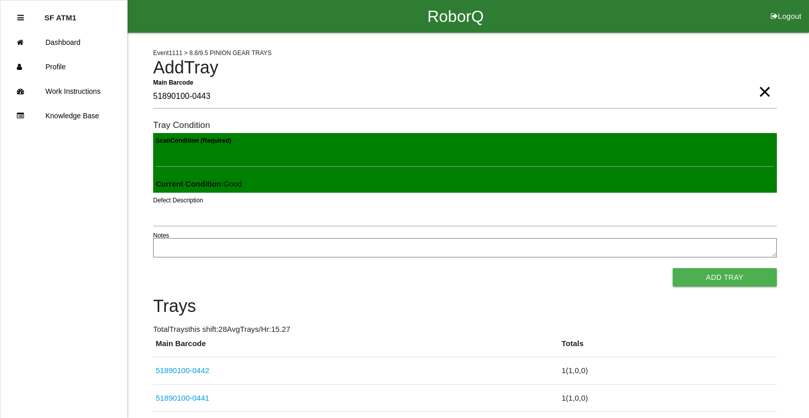
click at [672, 268] on button "Add Tray" at bounding box center [724, 277] width 104 height 18
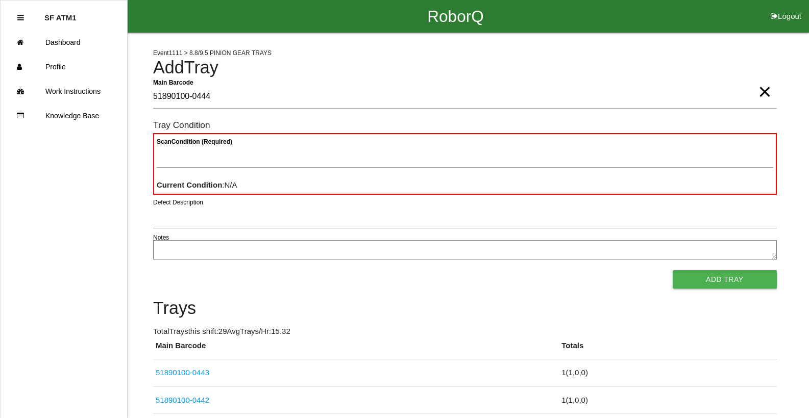
type Barcode "51890100-0444"
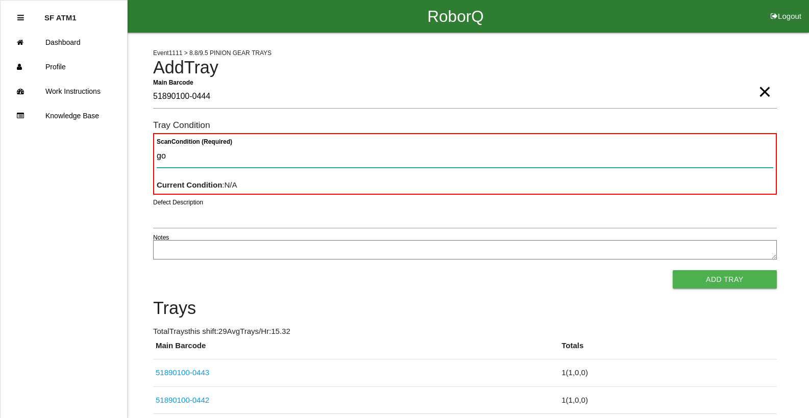
type Condition "goo"
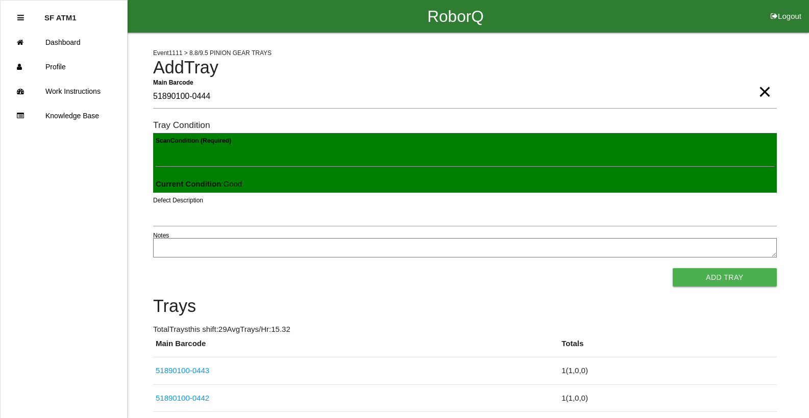
click at [672, 268] on button "Add Tray" at bounding box center [724, 277] width 104 height 18
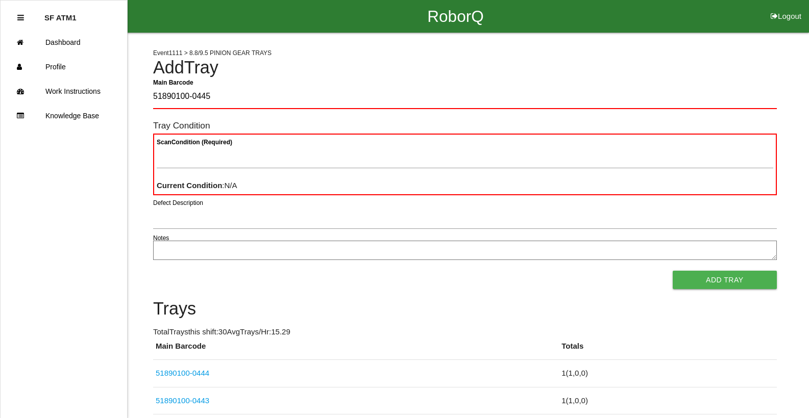
type Barcode "51890100-0445"
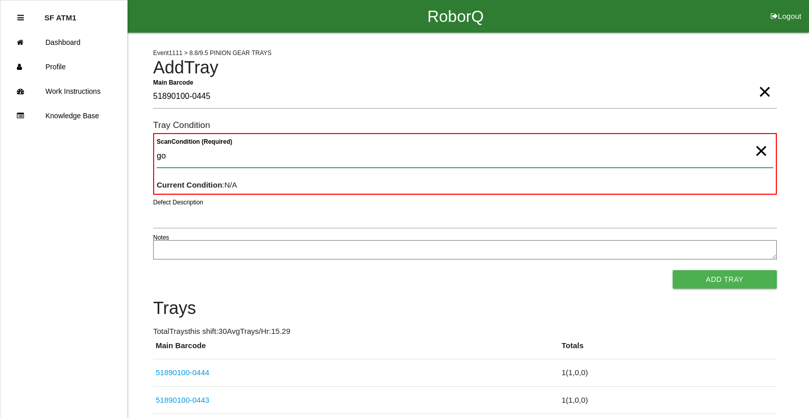
type Condition "goo"
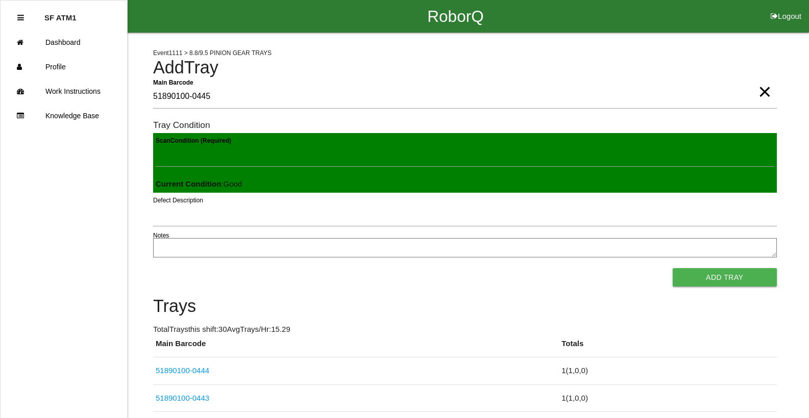
click at [672, 268] on button "Add Tray" at bounding box center [724, 277] width 104 height 18
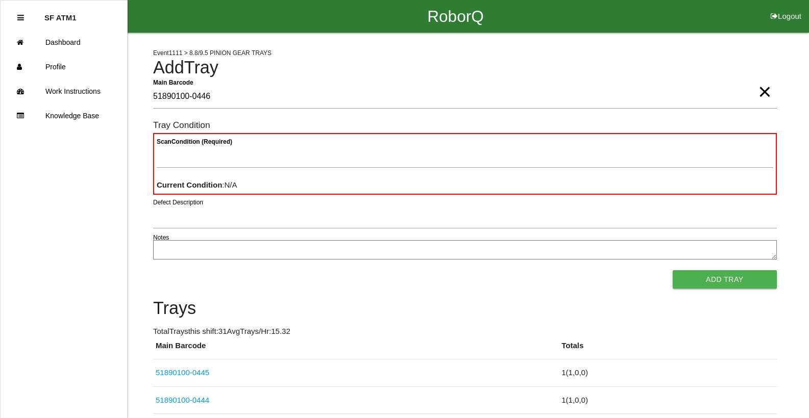
type Barcode "51890100-0446"
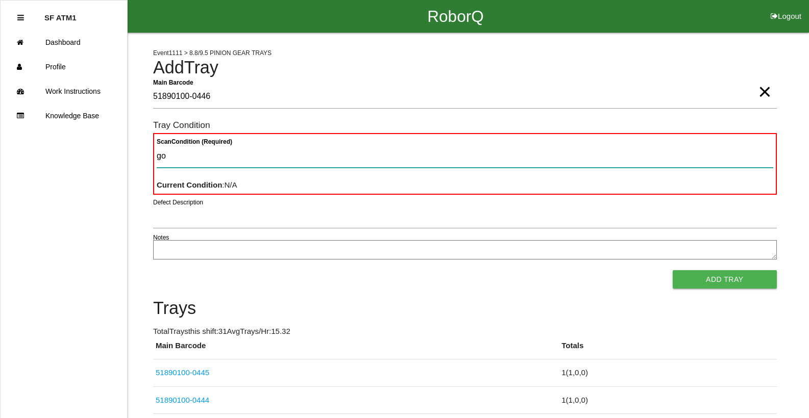
type Condition "goo"
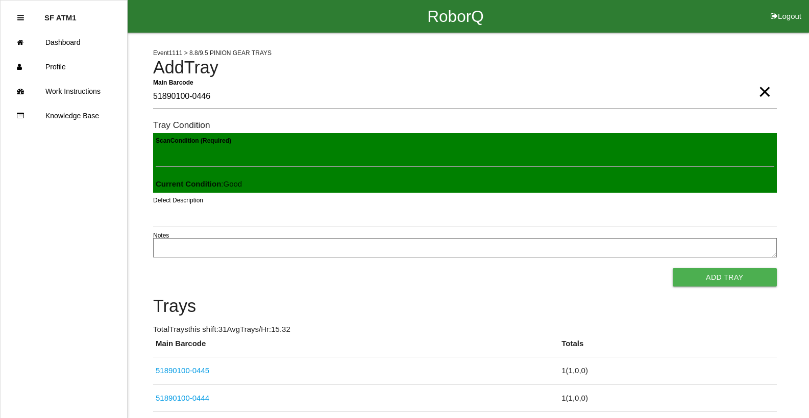
click at [672, 268] on button "Add Tray" at bounding box center [724, 277] width 104 height 18
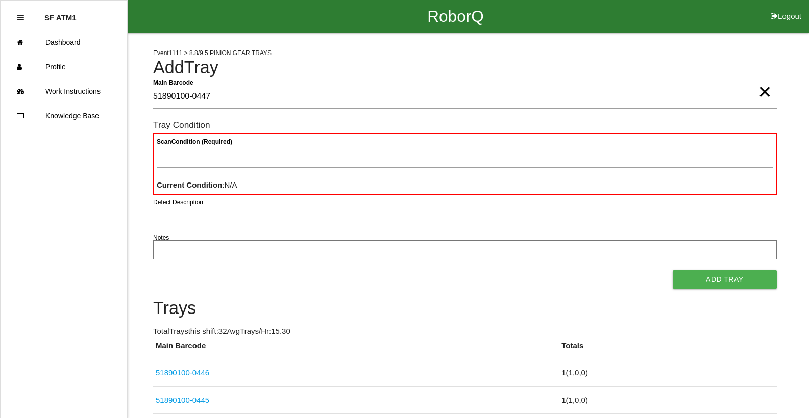
type Barcode "51890100-0447"
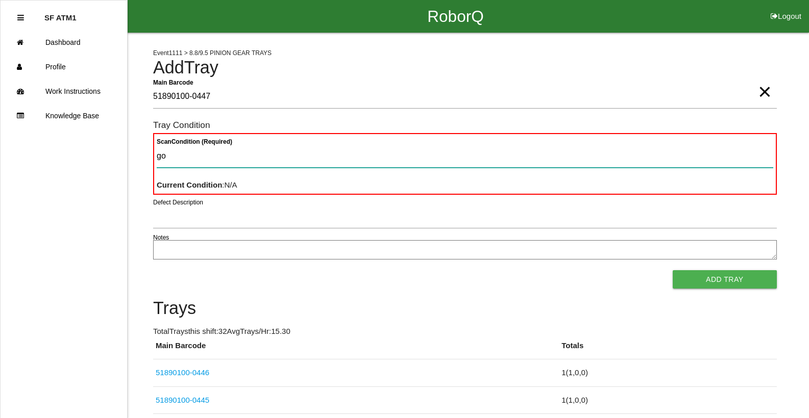
type Condition "goo"
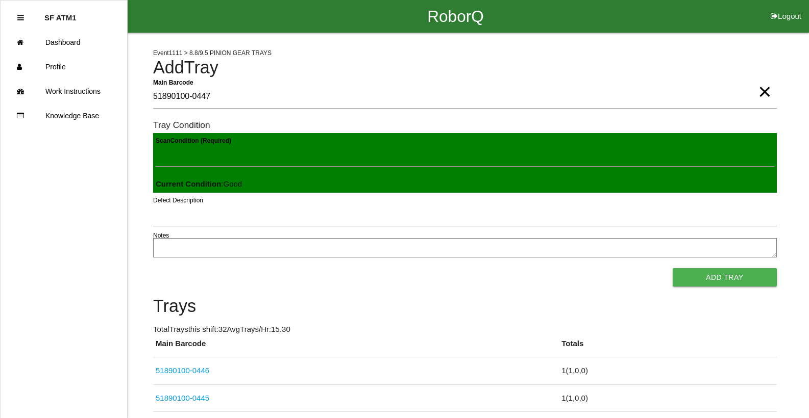
click at [672, 268] on button "Add Tray" at bounding box center [724, 277] width 104 height 18
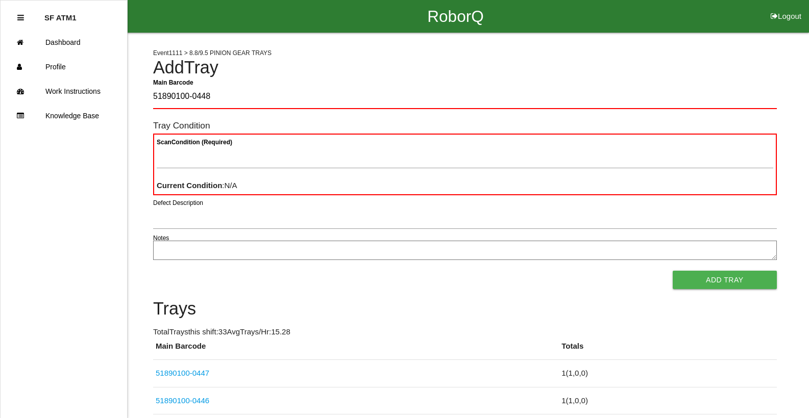
type Barcode "51890100-0448"
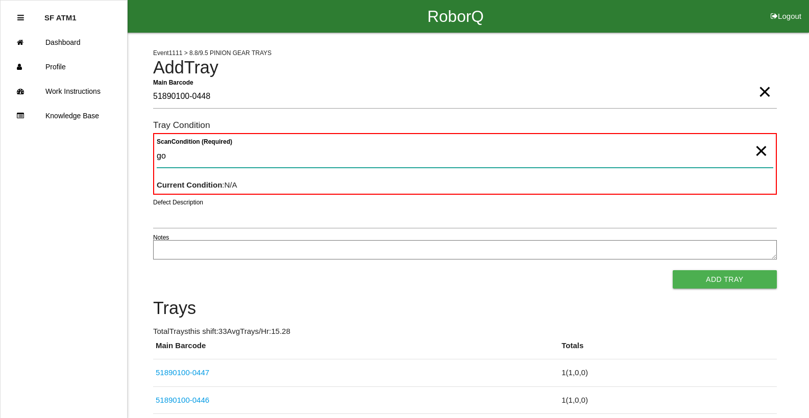
type Condition "goo"
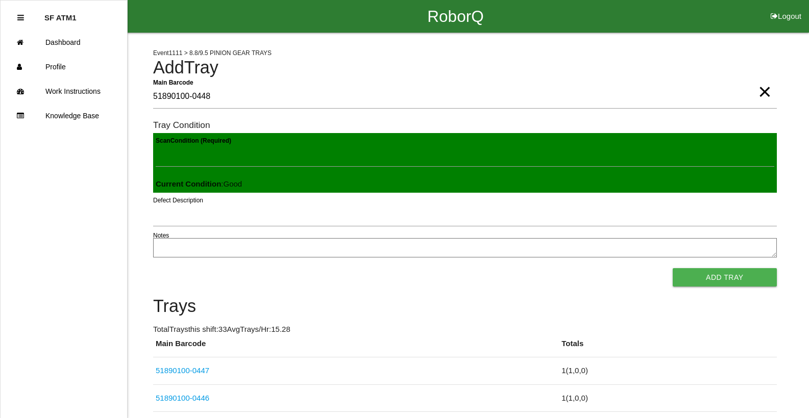
click at [672, 268] on button "Add Tray" at bounding box center [724, 277] width 104 height 18
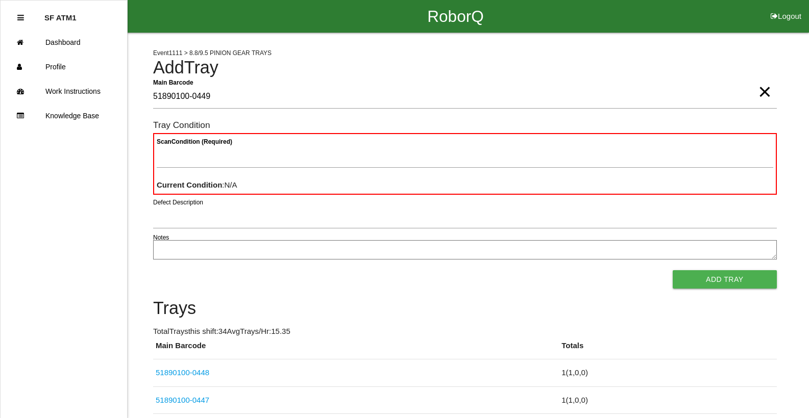
type Barcode "51890100-0449"
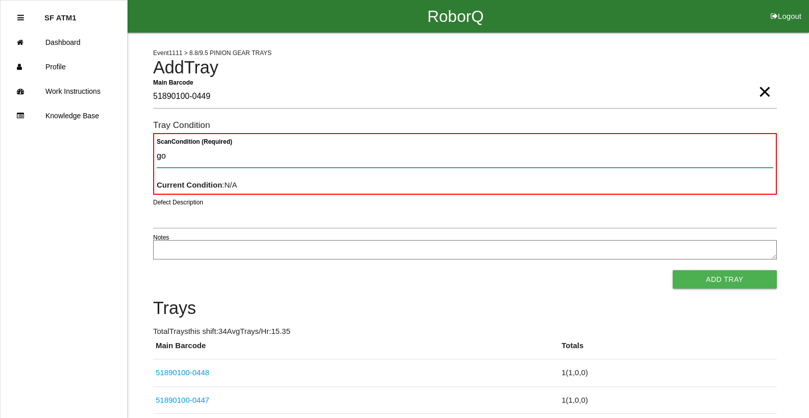
type Condition "goo"
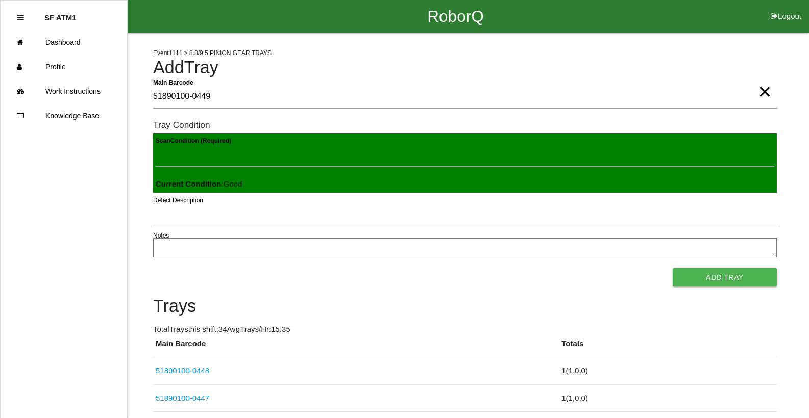
click at [672, 268] on button "Add Tray" at bounding box center [724, 277] width 104 height 18
